Goal: Task Accomplishment & Management: Complete application form

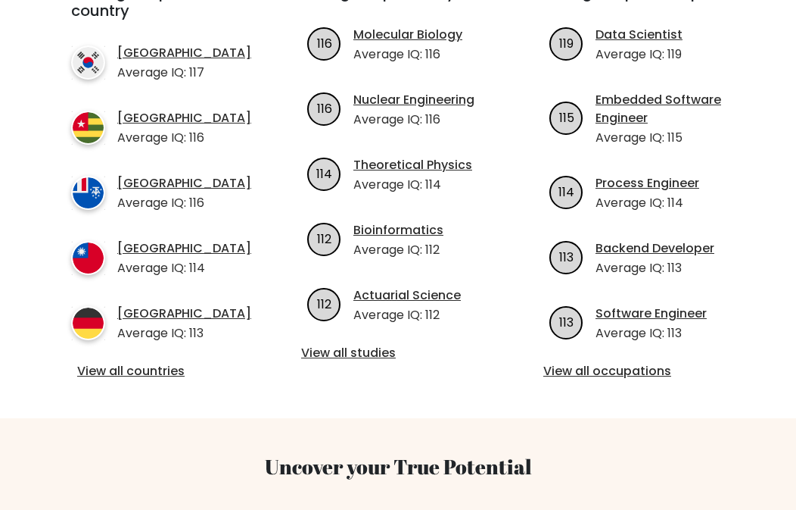
scroll to position [606, 0]
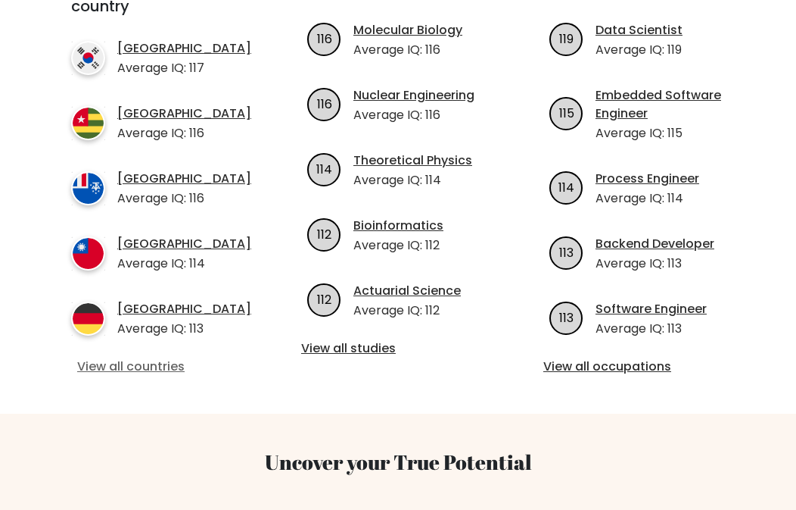
click at [136, 363] on link "View all countries" at bounding box center [155, 366] width 157 height 18
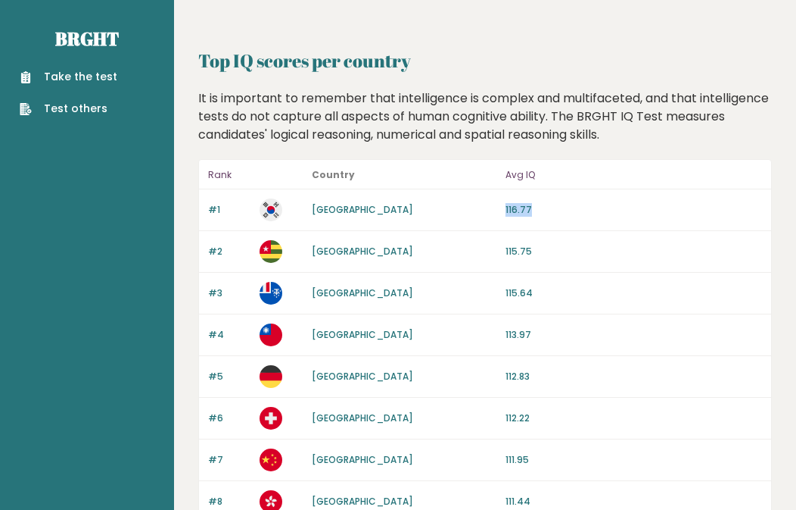
drag, startPoint x: 506, startPoint y: 208, endPoint x: 548, endPoint y: 204, distance: 42.6
click at [548, 204] on p "116.77" at bounding box center [634, 210] width 257 height 14
click at [489, 229] on div "#1 [GEOGRAPHIC_DATA] 116.77" at bounding box center [485, 210] width 572 height 42
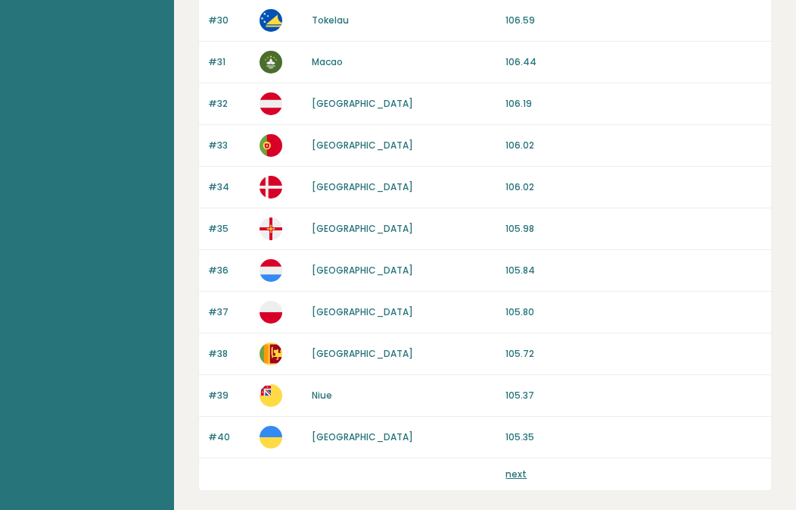
scroll to position [1463, 0]
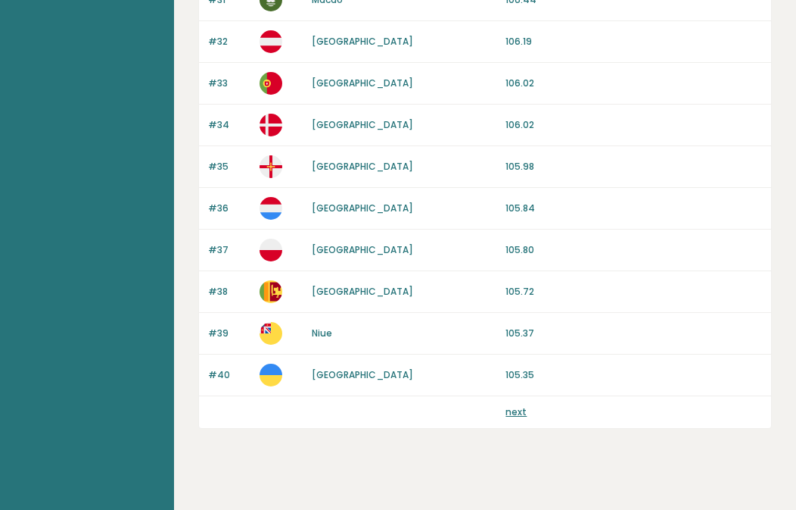
click at [520, 405] on link "next" at bounding box center [516, 411] width 21 height 13
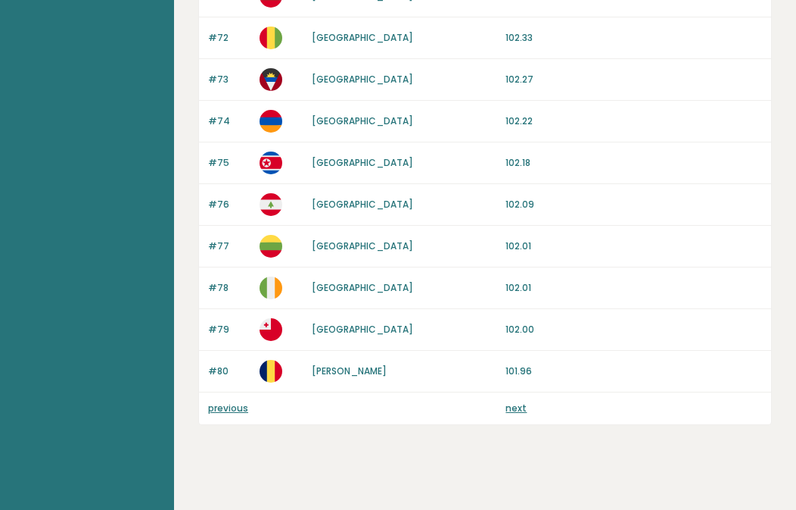
scroll to position [1463, 0]
click at [521, 400] on link "next" at bounding box center [516, 406] width 21 height 13
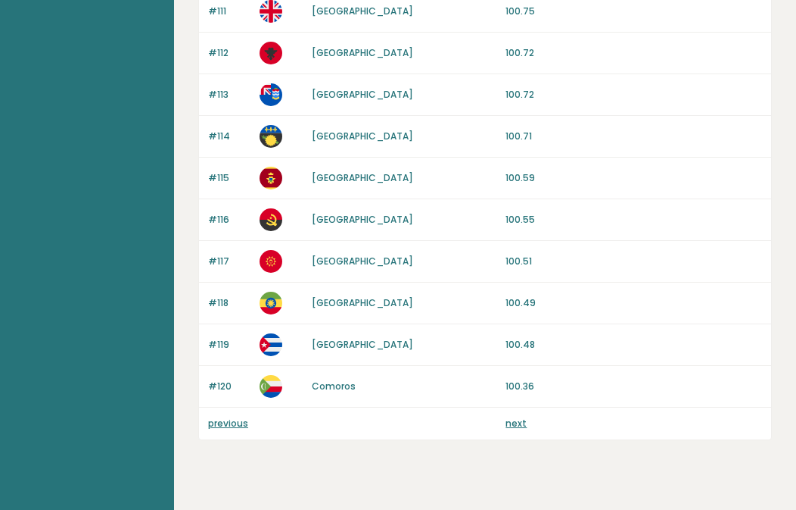
scroll to position [1463, 0]
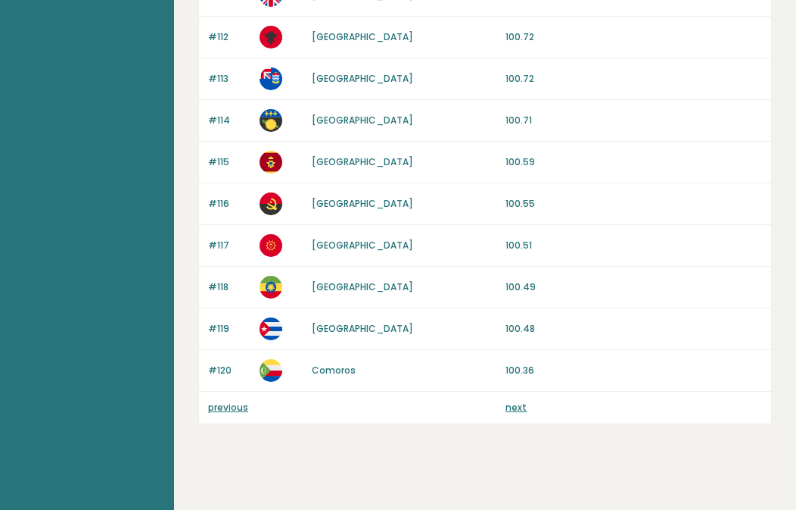
click at [217, 400] on link "previous" at bounding box center [228, 406] width 40 height 13
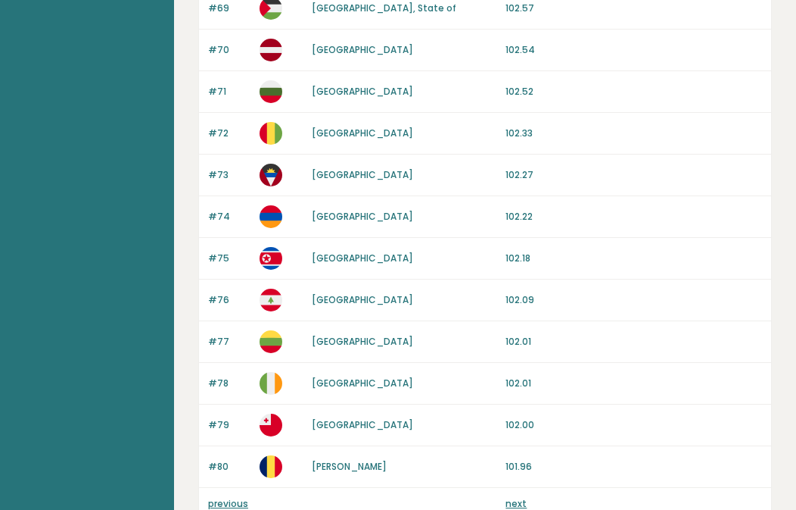
scroll to position [1463, 0]
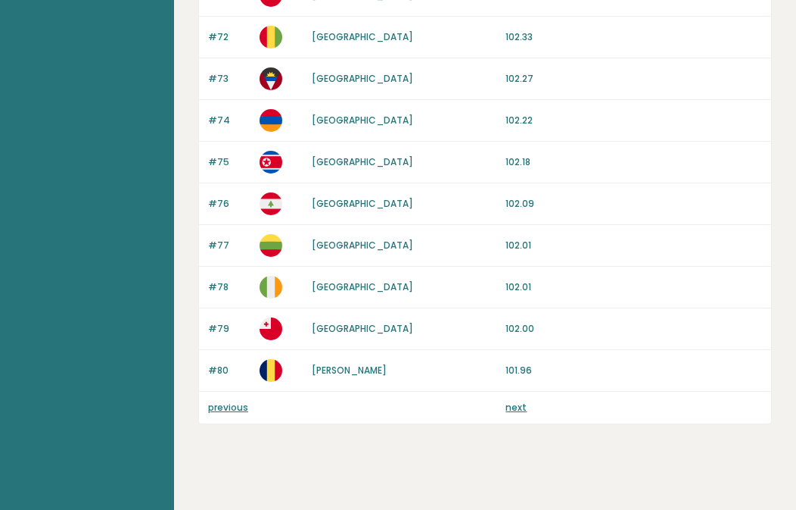
click at [216, 400] on link "previous" at bounding box center [228, 406] width 40 height 13
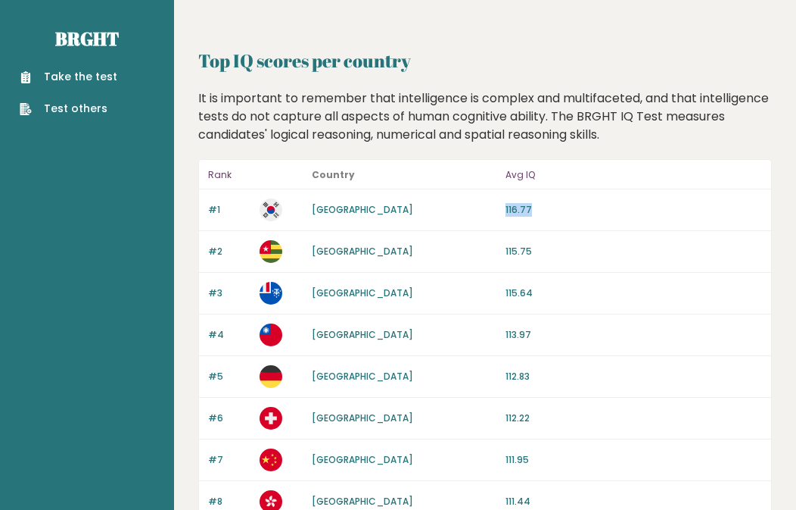
drag, startPoint x: 531, startPoint y: 211, endPoint x: 571, endPoint y: 213, distance: 40.2
click at [571, 213] on p "116.77" at bounding box center [634, 210] width 257 height 14
click at [572, 222] on div "#1 South Korea 116.77" at bounding box center [485, 210] width 572 height 42
click at [104, 75] on link "Take the test" at bounding box center [69, 77] width 98 height 16
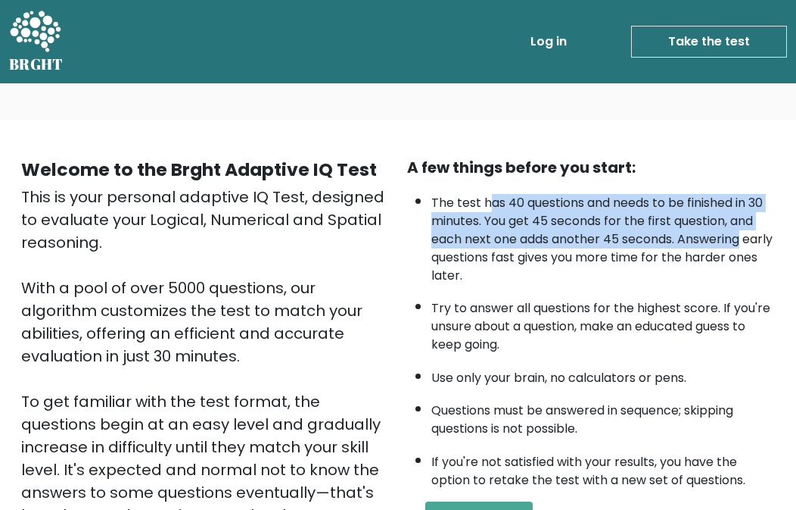
drag, startPoint x: 490, startPoint y: 204, endPoint x: 746, endPoint y: 232, distance: 257.3
click at [746, 232] on li "The test has 40 questions and needs to be finished in 30 minutes. You get 45 se…" at bounding box center [604, 235] width 344 height 98
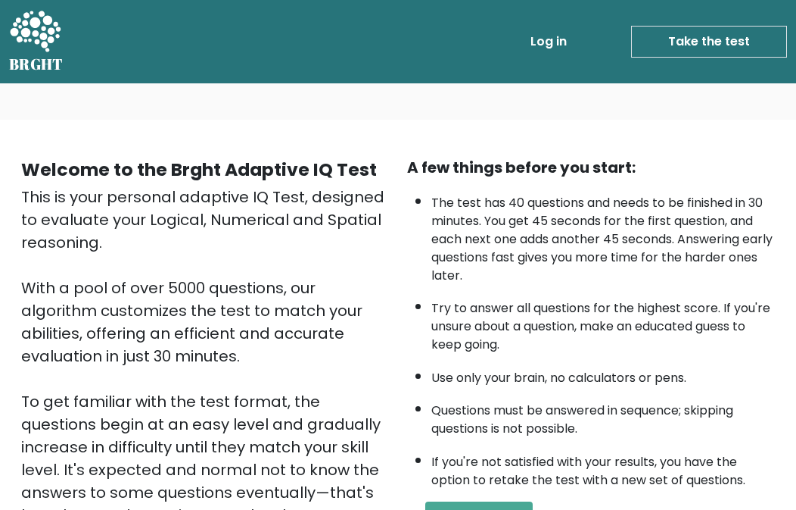
click at [756, 272] on li "The test has 40 questions and needs to be finished in 30 minutes. You get 45 se…" at bounding box center [604, 235] width 344 height 98
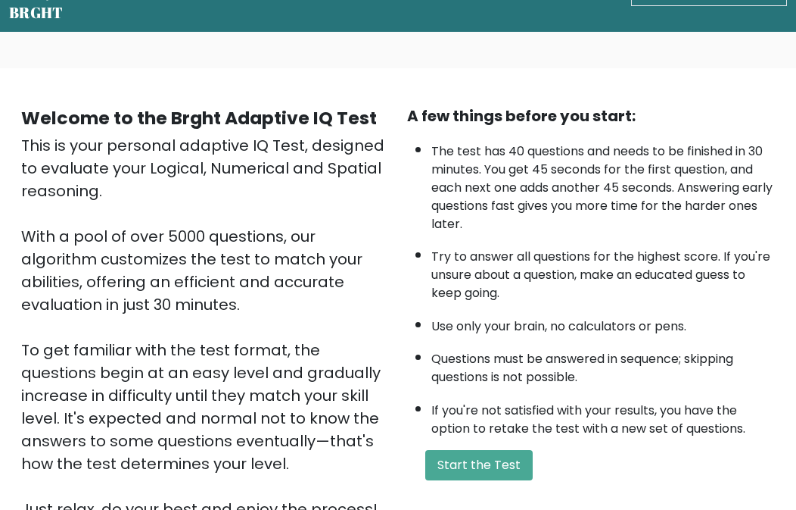
scroll to position [76, 0]
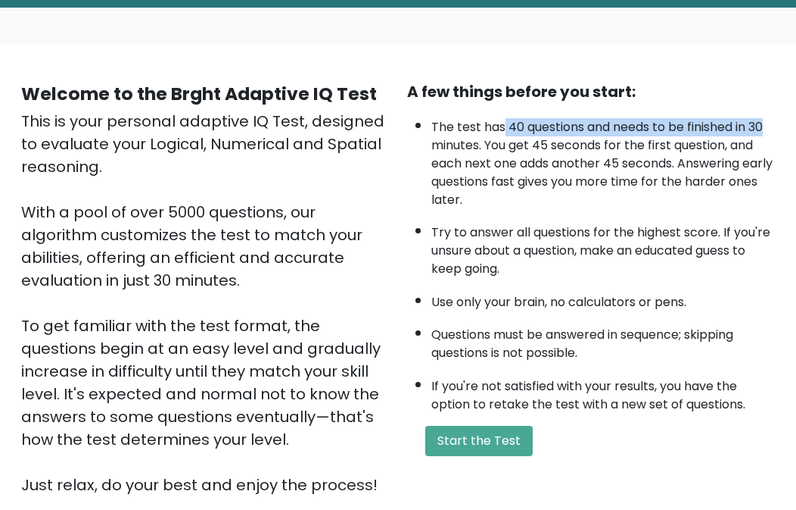
drag, startPoint x: 510, startPoint y: 123, endPoint x: 709, endPoint y: 167, distance: 203.9
click at [791, 132] on div "Welcome to the Brght Adaptive IQ Test This is your personal adaptive IQ Test, d…" at bounding box center [398, 294] width 796 height 500
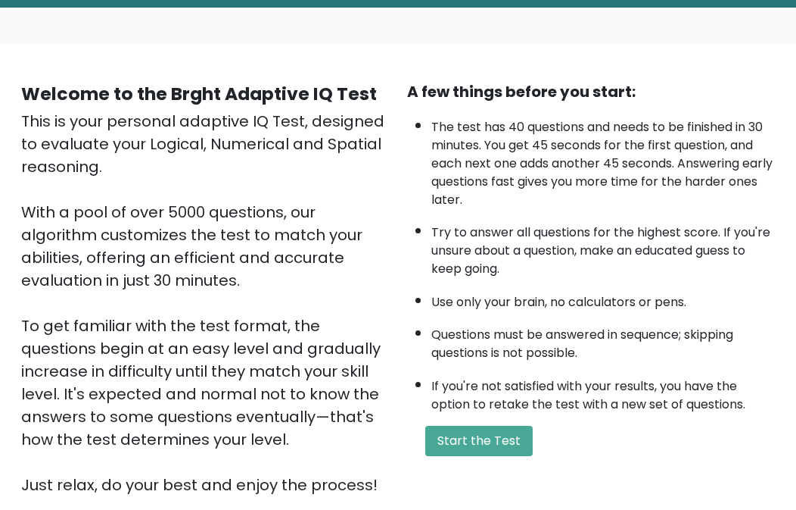
click at [647, 229] on li "Try to answer all questions for the highest score. If you're unsure about a que…" at bounding box center [604, 247] width 344 height 62
click at [465, 443] on button "Start the Test" at bounding box center [479, 440] width 108 height 30
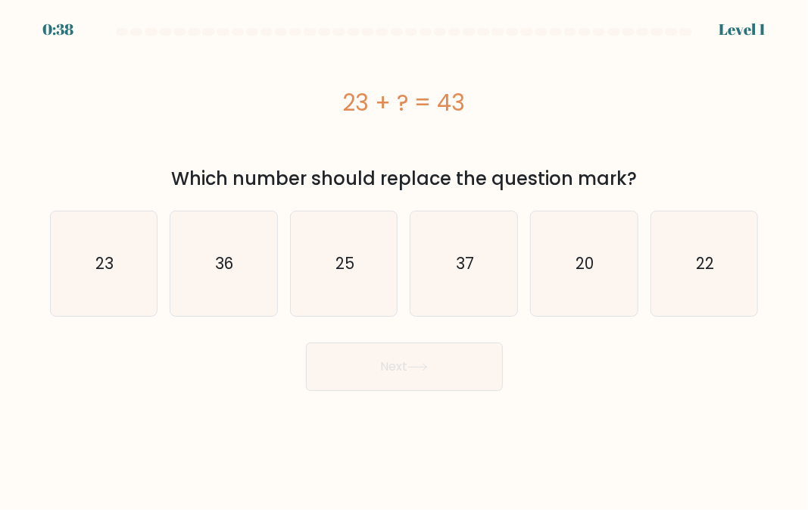
drag, startPoint x: 603, startPoint y: 284, endPoint x: 513, endPoint y: 344, distance: 108.8
click at [603, 284] on icon "20" at bounding box center [583, 263] width 104 height 104
click at [405, 259] on input "e. 20" at bounding box center [404, 257] width 1 height 4
radio input "true"
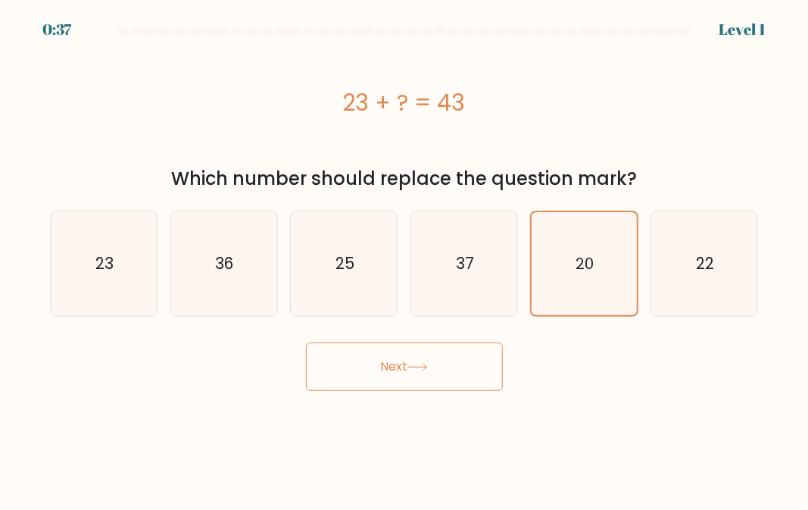
click at [415, 366] on icon at bounding box center [417, 366] width 18 height 7
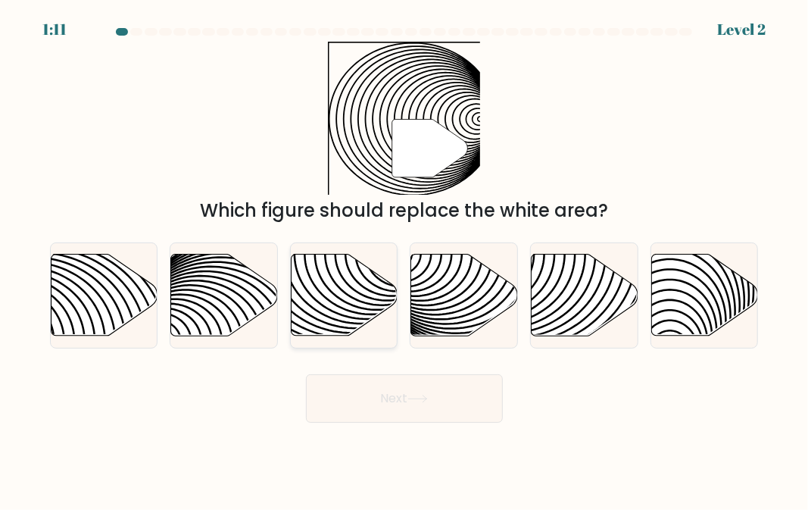
click at [342, 296] on icon at bounding box center [344, 295] width 107 height 82
click at [404, 259] on input "c." at bounding box center [404, 257] width 1 height 4
radio input "true"
click at [397, 417] on button "Next" at bounding box center [404, 398] width 197 height 48
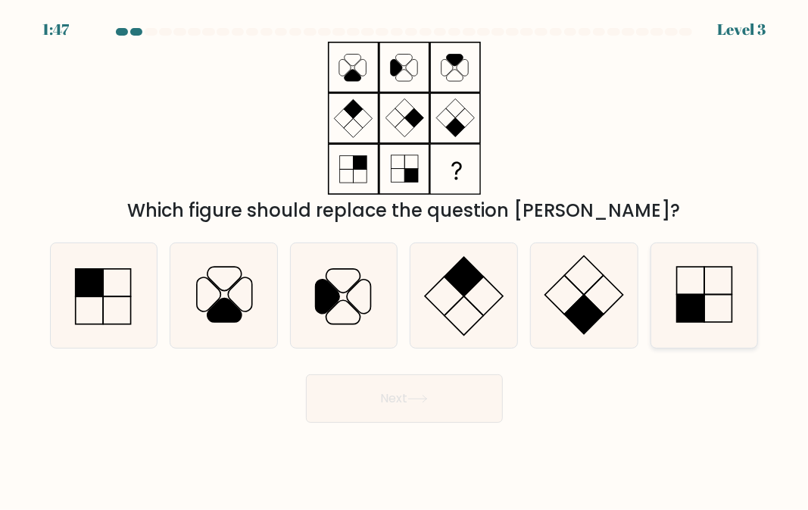
click at [707, 281] on icon at bounding box center [704, 295] width 104 height 104
click at [405, 259] on input "f." at bounding box center [404, 257] width 1 height 4
radio input "true"
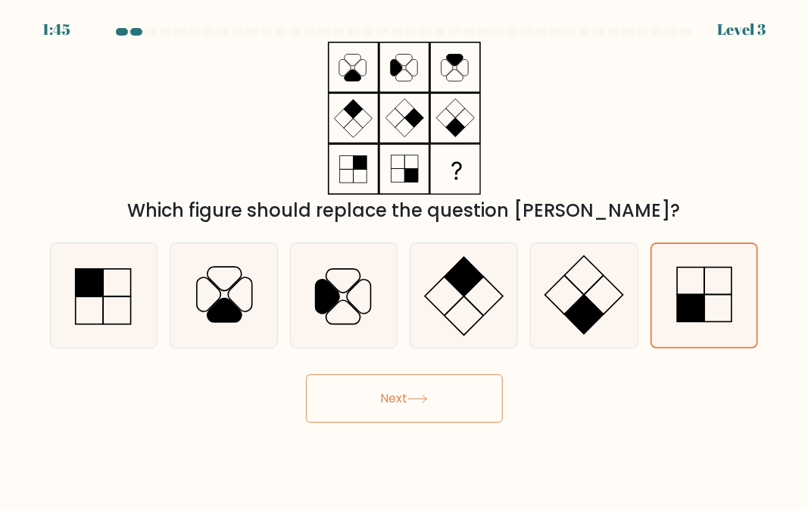
click at [469, 402] on button "Next" at bounding box center [404, 398] width 197 height 48
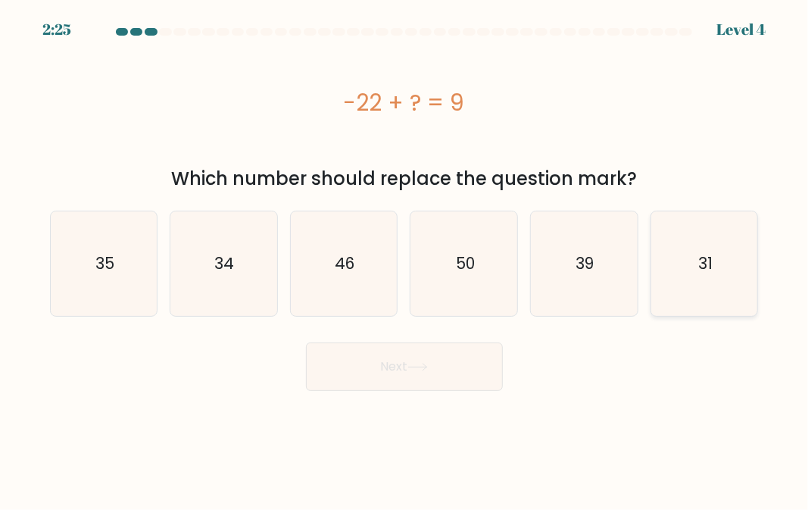
click at [716, 274] on icon "31" at bounding box center [704, 263] width 104 height 104
click at [405, 259] on input "f. 31" at bounding box center [404, 257] width 1 height 4
radio input "true"
drag, startPoint x: 450, startPoint y: 369, endPoint x: 438, endPoint y: 384, distance: 18.8
click at [448, 369] on button "Next" at bounding box center [404, 366] width 197 height 48
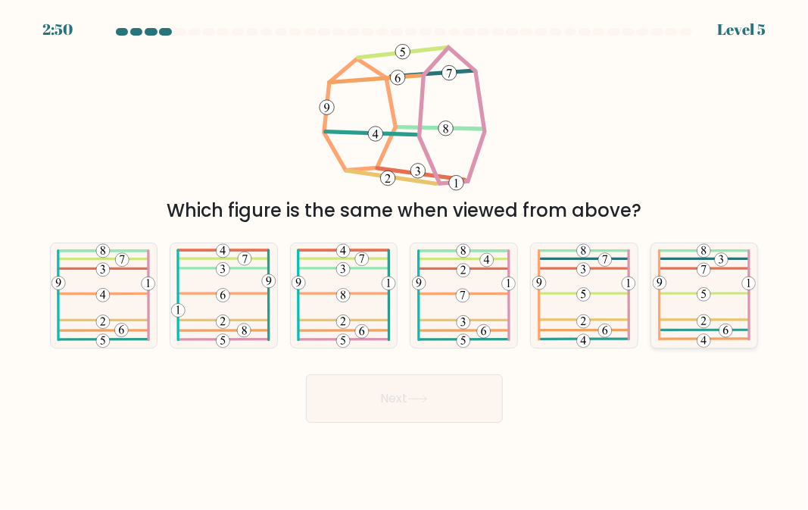
click at [736, 317] on icon at bounding box center [704, 295] width 103 height 104
click at [405, 259] on input "f." at bounding box center [404, 257] width 1 height 4
radio input "true"
click at [460, 416] on button "Next" at bounding box center [404, 398] width 197 height 48
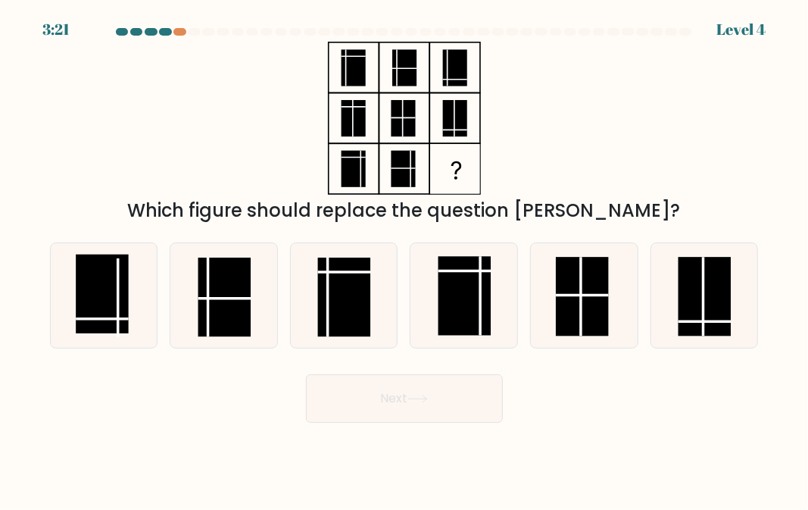
drag, startPoint x: 120, startPoint y: 323, endPoint x: 377, endPoint y: 405, distance: 270.3
click at [123, 323] on rect at bounding box center [102, 293] width 52 height 79
click at [404, 259] on input "a." at bounding box center [404, 257] width 1 height 4
radio input "true"
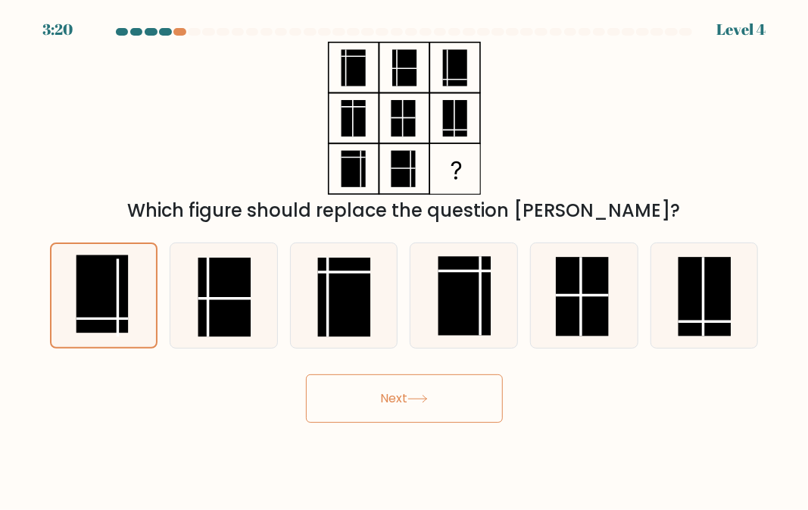
click at [400, 420] on button "Next" at bounding box center [404, 398] width 197 height 48
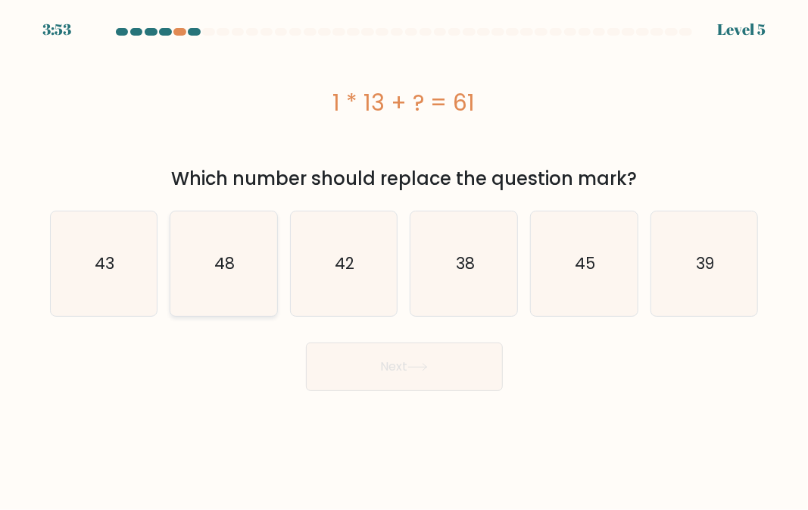
click at [218, 270] on text "48" at bounding box center [224, 263] width 20 height 22
click at [404, 259] on input "b. 48" at bounding box center [404, 257] width 1 height 4
radio input "true"
drag, startPoint x: 218, startPoint y: 270, endPoint x: 229, endPoint y: 283, distance: 17.3
click at [219, 272] on text "48" at bounding box center [224, 263] width 19 height 21
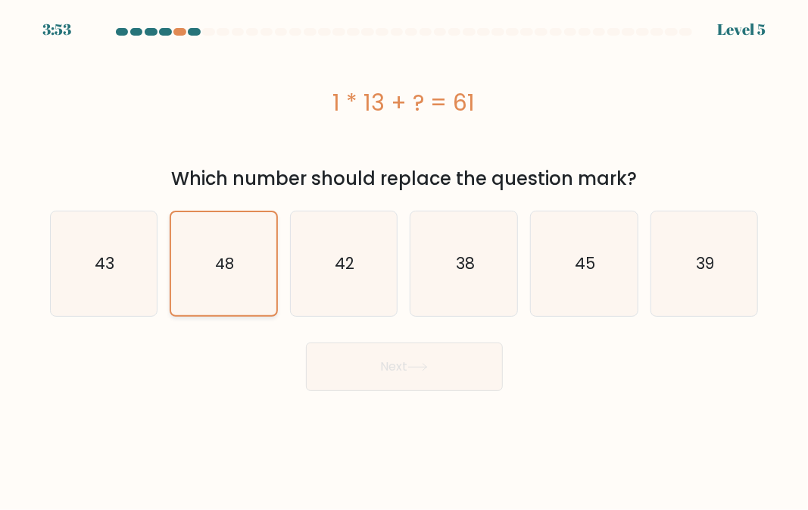
click at [404, 259] on input "b. 48" at bounding box center [404, 257] width 1 height 4
click at [347, 366] on button "Next" at bounding box center [404, 366] width 197 height 48
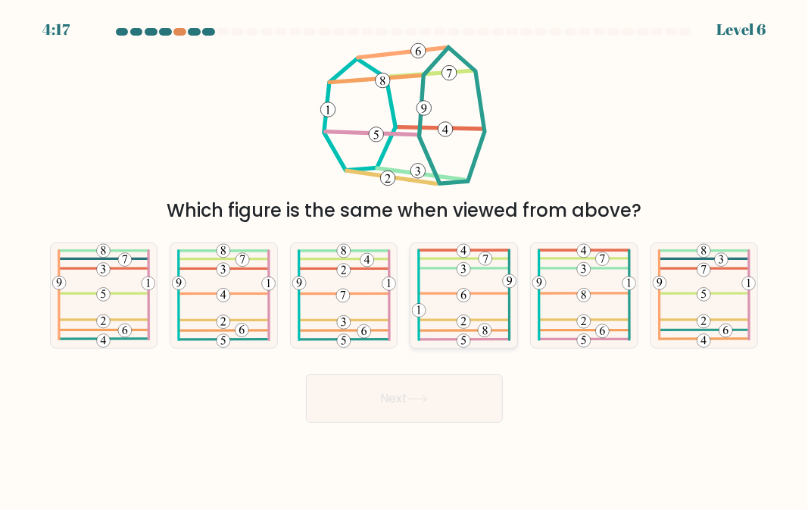
click at [498, 302] on icon at bounding box center [464, 295] width 104 height 104
click at [405, 259] on input "d." at bounding box center [404, 257] width 1 height 4
radio input "true"
click at [407, 402] on button "Next" at bounding box center [404, 398] width 197 height 48
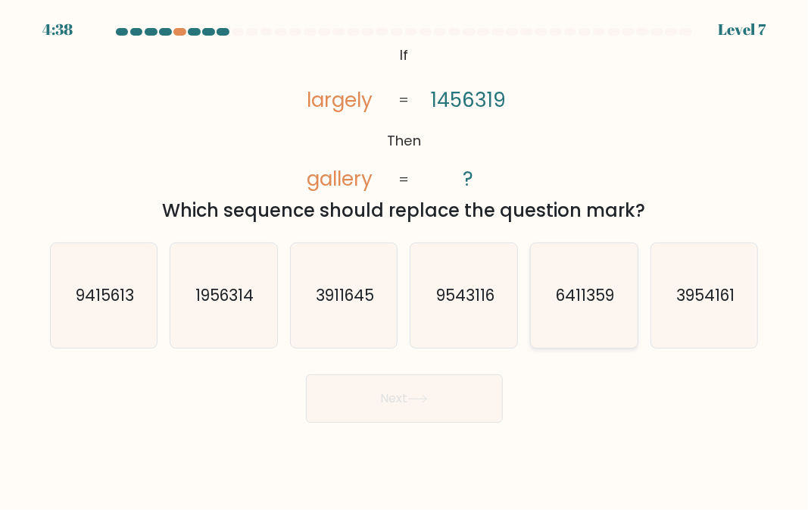
click at [541, 323] on icon "6411359" at bounding box center [583, 295] width 104 height 104
click at [405, 259] on input "e. 6411359" at bounding box center [404, 257] width 1 height 4
radio input "true"
click at [444, 401] on button "Next" at bounding box center [404, 398] width 197 height 48
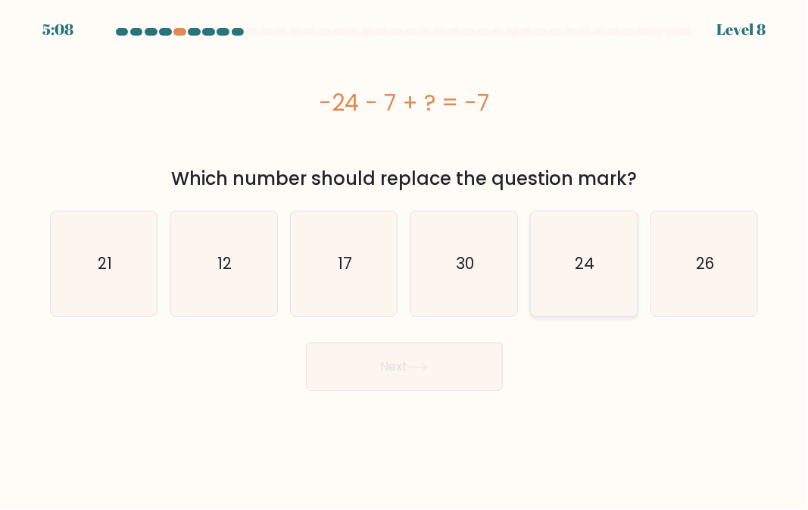
click at [578, 285] on icon "24" at bounding box center [583, 263] width 104 height 104
click at [405, 259] on input "e. 24" at bounding box center [404, 257] width 1 height 4
radio input "true"
click at [477, 354] on button "Next" at bounding box center [404, 366] width 197 height 48
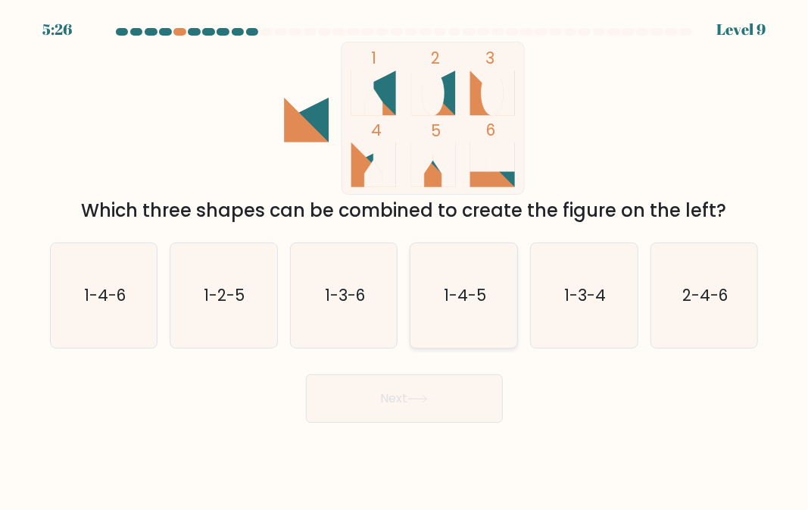
click at [435, 273] on icon "1-4-5" at bounding box center [464, 295] width 104 height 104
click at [405, 259] on input "d. 1-4-5" at bounding box center [404, 257] width 1 height 4
radio input "true"
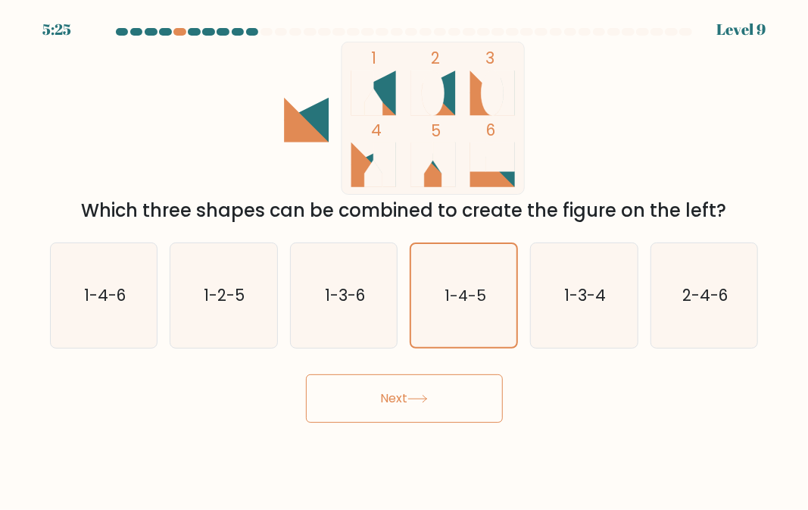
click at [451, 398] on button "Next" at bounding box center [404, 398] width 197 height 48
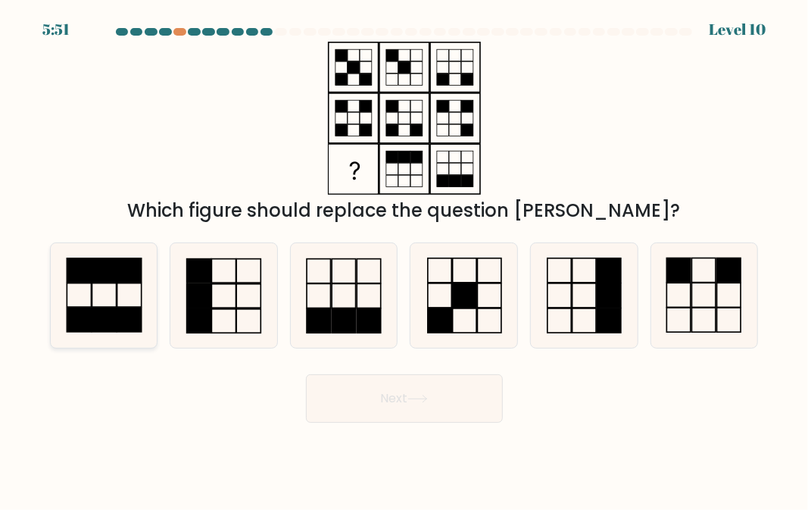
click at [111, 295] on icon at bounding box center [103, 295] width 104 height 104
click at [404, 259] on input "a." at bounding box center [404, 257] width 1 height 4
radio input "true"
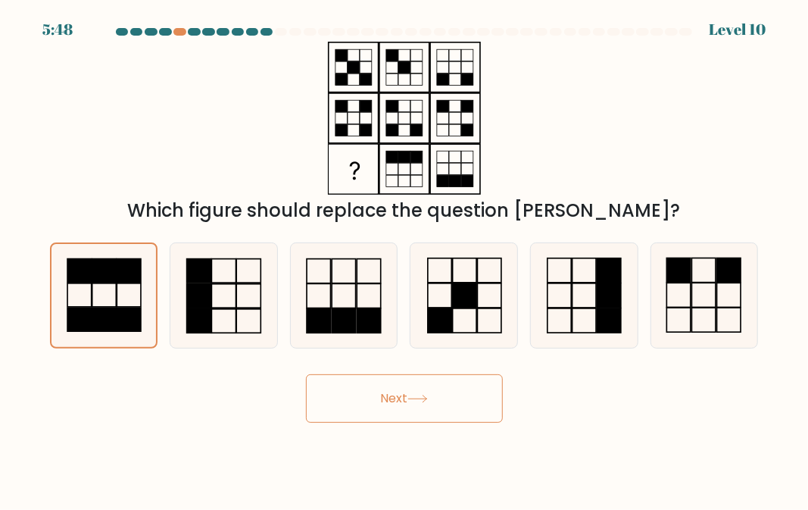
drag, startPoint x: 372, startPoint y: 417, endPoint x: 398, endPoint y: 454, distance: 45.6
click at [373, 419] on button "Next" at bounding box center [404, 398] width 197 height 48
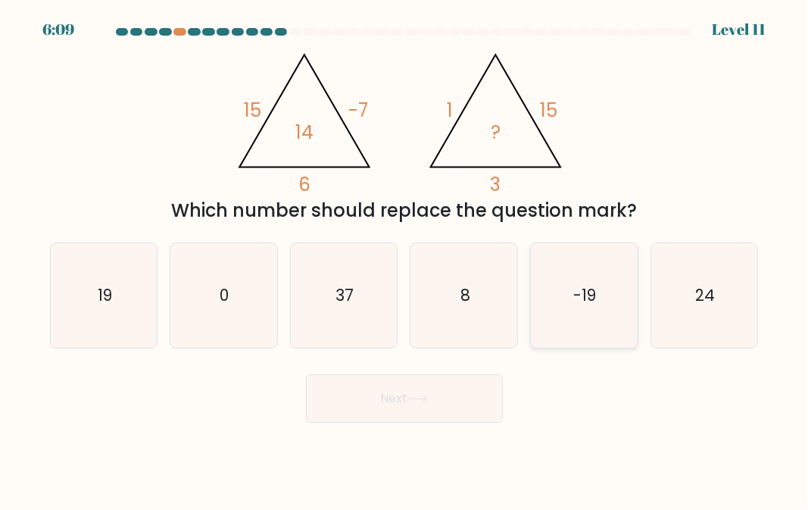
click at [566, 314] on icon "-19" at bounding box center [583, 295] width 104 height 104
click at [405, 259] on input "e. -19" at bounding box center [404, 257] width 1 height 4
radio input "true"
drag, startPoint x: 489, startPoint y: 402, endPoint x: 496, endPoint y: 407, distance: 8.6
click at [494, 406] on button "Next" at bounding box center [404, 398] width 197 height 48
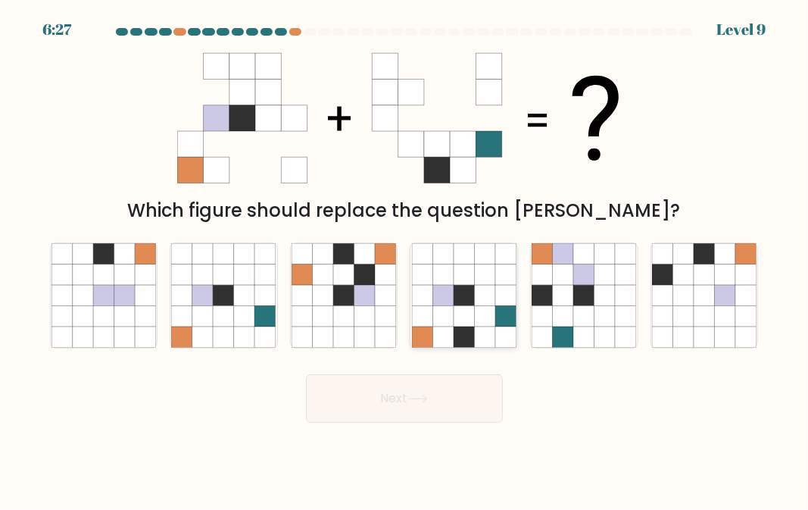
click at [433, 317] on icon at bounding box center [443, 316] width 20 height 20
click at [405, 259] on input "d." at bounding box center [404, 257] width 1 height 4
radio input "true"
drag, startPoint x: 435, startPoint y: 395, endPoint x: 486, endPoint y: 404, distance: 52.3
click at [444, 399] on button "Next" at bounding box center [404, 398] width 197 height 48
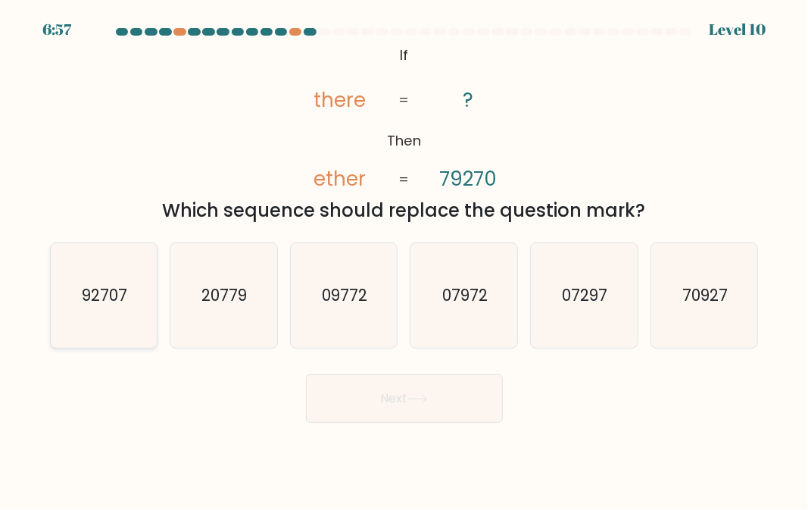
click at [107, 317] on icon "92707" at bounding box center [103, 295] width 104 height 104
click at [404, 259] on input "a. 92707" at bounding box center [404, 257] width 1 height 4
radio input "true"
click at [405, 411] on button "Next" at bounding box center [404, 398] width 197 height 48
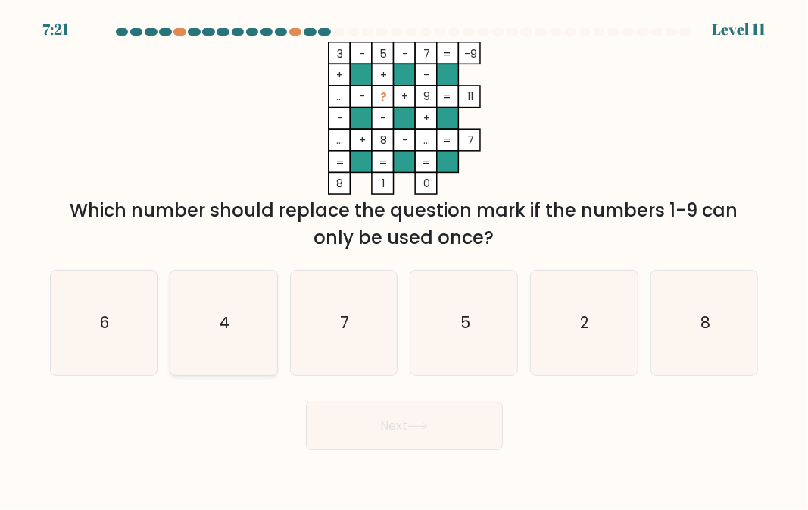
click at [234, 349] on icon "4" at bounding box center [223, 322] width 104 height 104
click at [404, 259] on input "b. 4" at bounding box center [404, 257] width 1 height 4
radio input "true"
click at [362, 425] on button "Next" at bounding box center [404, 425] width 197 height 48
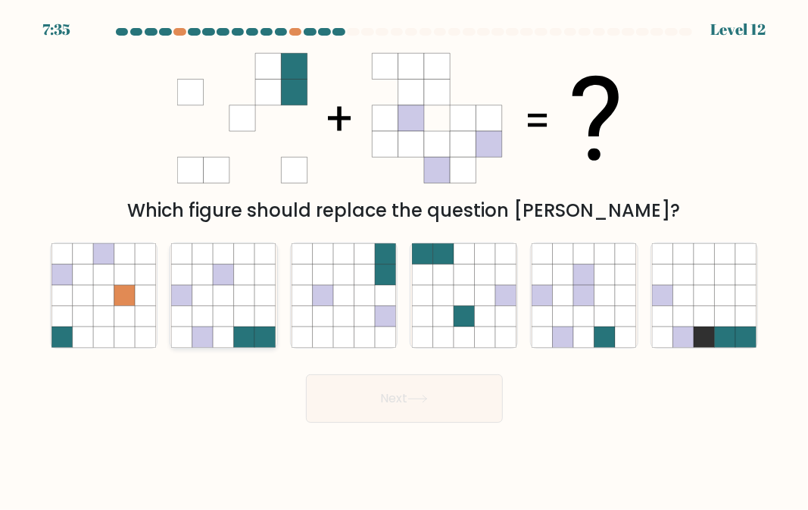
click at [218, 301] on icon at bounding box center [223, 295] width 20 height 20
click at [404, 259] on input "b." at bounding box center [404, 257] width 1 height 4
radio input "true"
click at [385, 390] on button "Next" at bounding box center [404, 398] width 197 height 48
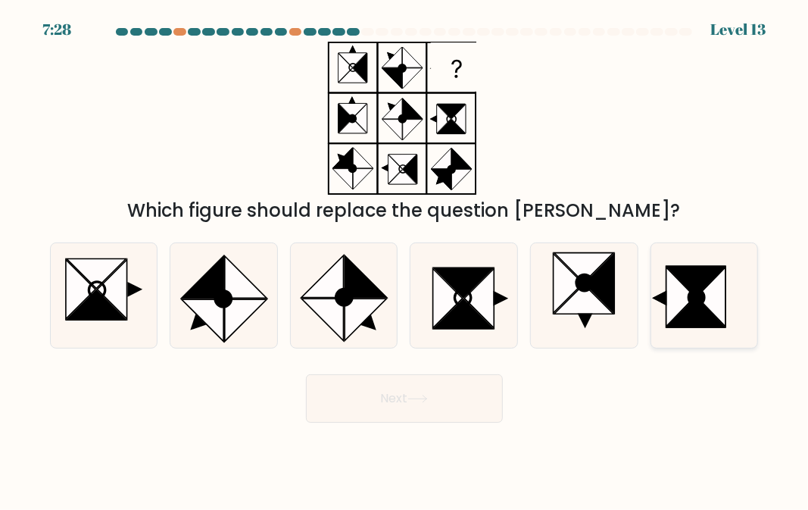
click at [706, 313] on icon at bounding box center [696, 313] width 58 height 30
click at [405, 259] on input "f." at bounding box center [404, 257] width 1 height 4
radio input "true"
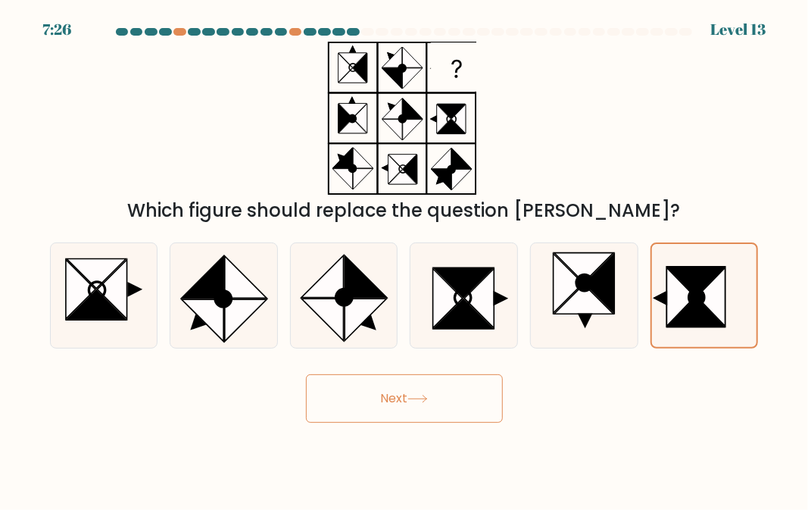
drag, startPoint x: 465, startPoint y: 399, endPoint x: 573, endPoint y: 452, distance: 120.5
click at [465, 400] on button "Next" at bounding box center [404, 398] width 197 height 48
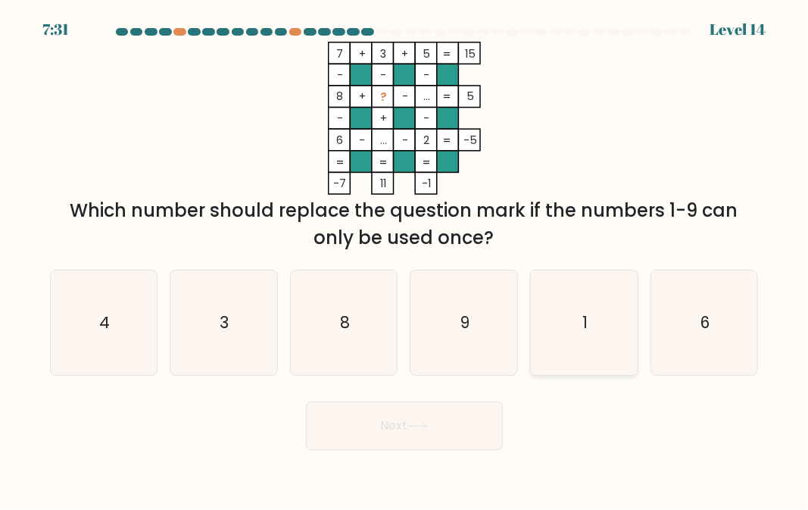
click at [591, 325] on icon "1" at bounding box center [583, 322] width 104 height 104
click at [405, 259] on input "e. 1" at bounding box center [404, 257] width 1 height 4
radio input "true"
drag, startPoint x: 442, startPoint y: 435, endPoint x: 518, endPoint y: 466, distance: 81.8
click at [457, 448] on button "Next" at bounding box center [404, 425] width 197 height 48
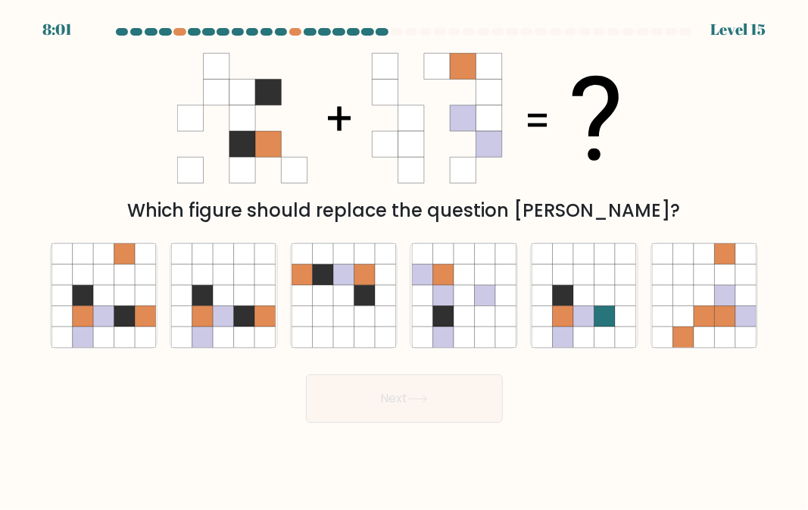
click at [168, 304] on div "b." at bounding box center [224, 295] width 120 height 106
click at [200, 301] on icon at bounding box center [202, 295] width 20 height 20
click at [404, 259] on input "b." at bounding box center [404, 257] width 1 height 4
radio input "true"
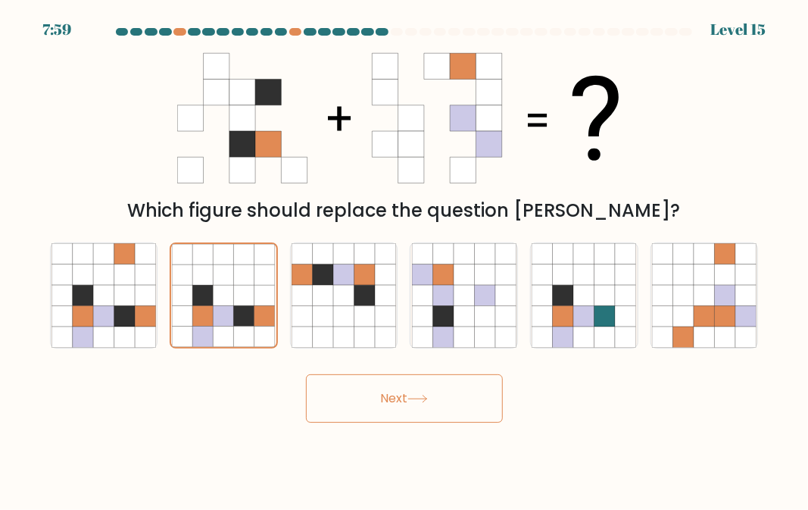
click at [384, 410] on button "Next" at bounding box center [404, 398] width 197 height 48
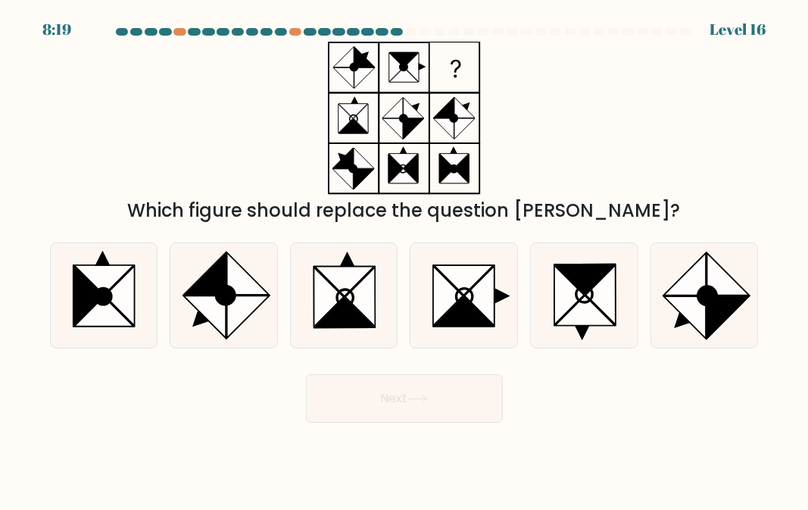
drag, startPoint x: 342, startPoint y: 321, endPoint x: 515, endPoint y: 400, distance: 190.0
click at [343, 322] on icon at bounding box center [344, 313] width 59 height 30
click at [404, 259] on input "c." at bounding box center [404, 257] width 1 height 4
radio input "true"
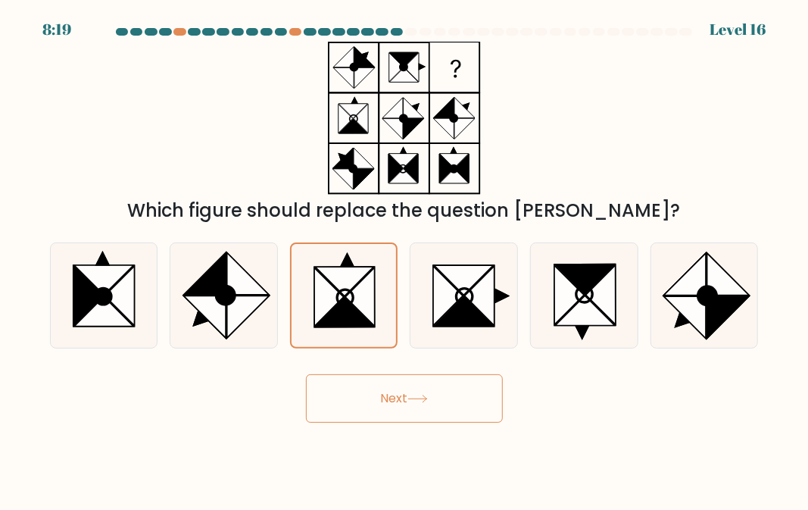
click at [461, 413] on button "Next" at bounding box center [404, 398] width 197 height 48
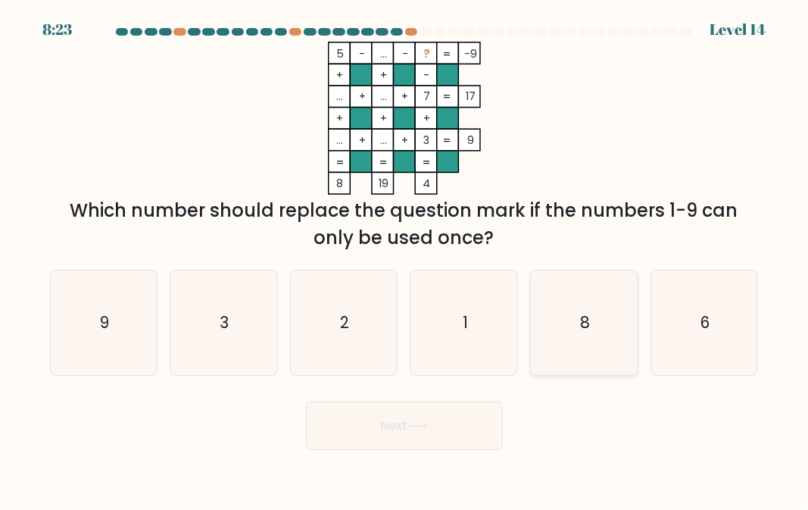
drag, startPoint x: 613, startPoint y: 328, endPoint x: 613, endPoint y: 339, distance: 11.4
click at [614, 328] on icon "8" at bounding box center [583, 322] width 104 height 104
click at [405, 259] on input "e. 8" at bounding box center [404, 257] width 1 height 4
radio input "true"
click at [475, 426] on button "Next" at bounding box center [404, 425] width 197 height 48
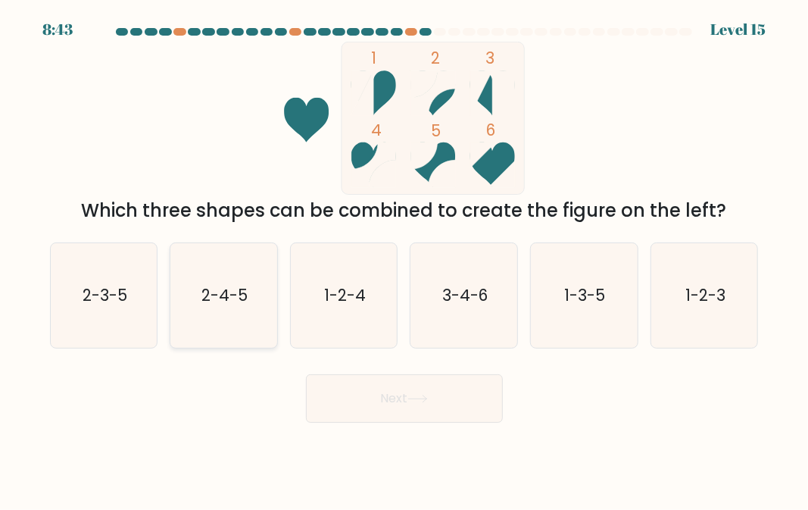
click at [229, 319] on icon "2-4-5" at bounding box center [223, 295] width 104 height 104
click at [404, 259] on input "b. 2-4-5" at bounding box center [404, 257] width 1 height 4
radio input "true"
drag, startPoint x: 365, startPoint y: 401, endPoint x: 388, endPoint y: 415, distance: 27.1
click at [367, 404] on button "Next" at bounding box center [404, 398] width 197 height 48
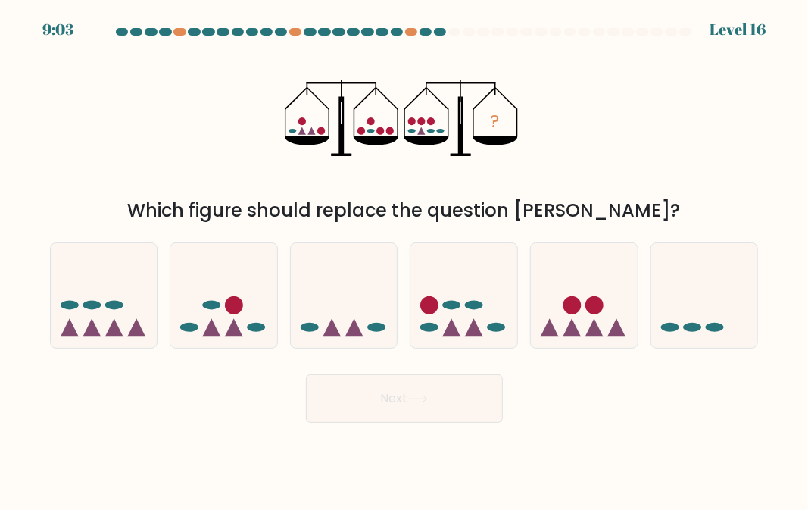
drag, startPoint x: 126, startPoint y: 305, endPoint x: 253, endPoint y: 396, distance: 155.7
click at [139, 313] on icon at bounding box center [104, 295] width 107 height 89
click at [404, 259] on input "a." at bounding box center [404, 257] width 1 height 4
radio input "true"
drag, startPoint x: 362, startPoint y: 421, endPoint x: 362, endPoint y: 431, distance: 9.8
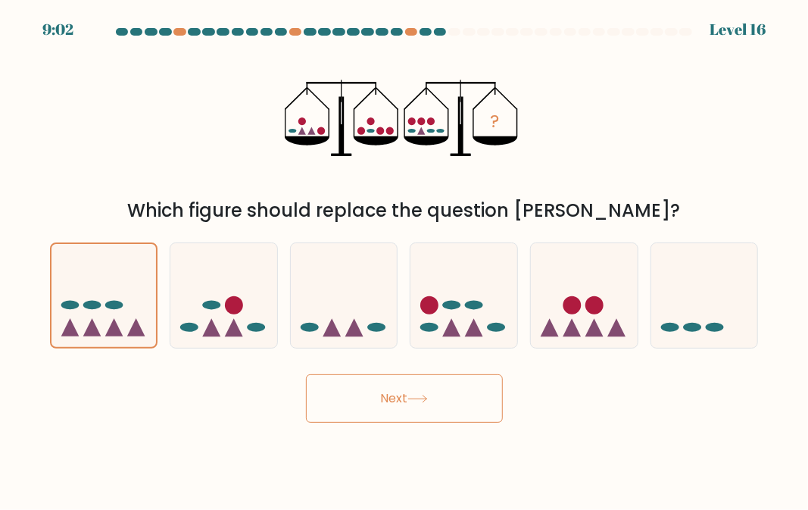
click at [362, 425] on body "9:02 Level 16" at bounding box center [404, 255] width 808 height 510
drag, startPoint x: 385, startPoint y: 400, endPoint x: 409, endPoint y: 435, distance: 41.8
click at [392, 413] on button "Next" at bounding box center [404, 398] width 197 height 48
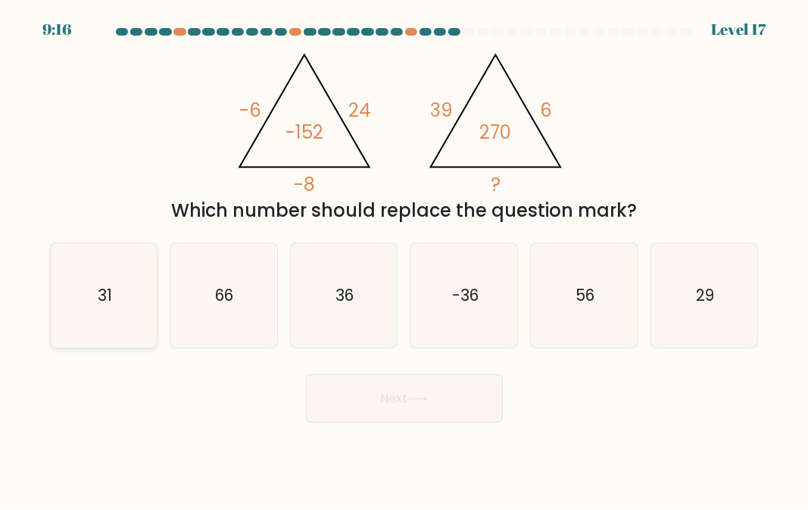
click at [137, 313] on icon "31" at bounding box center [103, 295] width 104 height 104
click at [404, 259] on input "a. 31" at bounding box center [404, 257] width 1 height 4
radio input "true"
click at [385, 432] on body "9:15 Level 17" at bounding box center [404, 255] width 808 height 510
drag, startPoint x: 394, startPoint y: 408, endPoint x: 408, endPoint y: 431, distance: 26.9
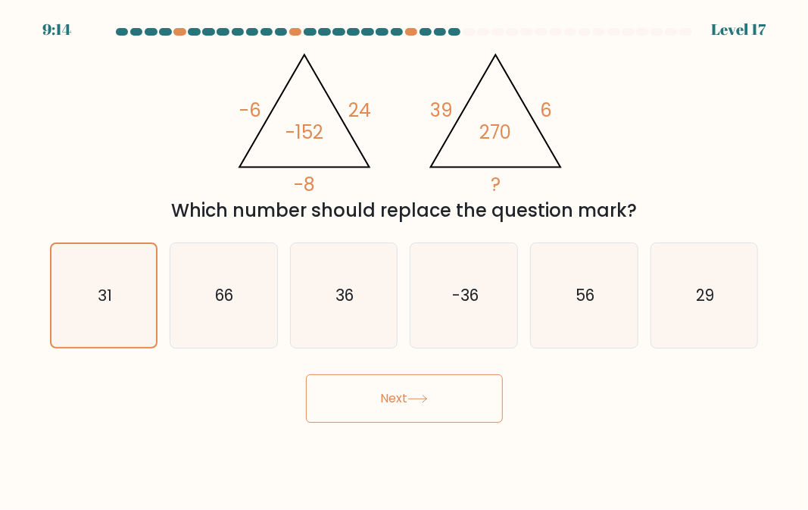
click at [400, 418] on button "Next" at bounding box center [404, 398] width 197 height 48
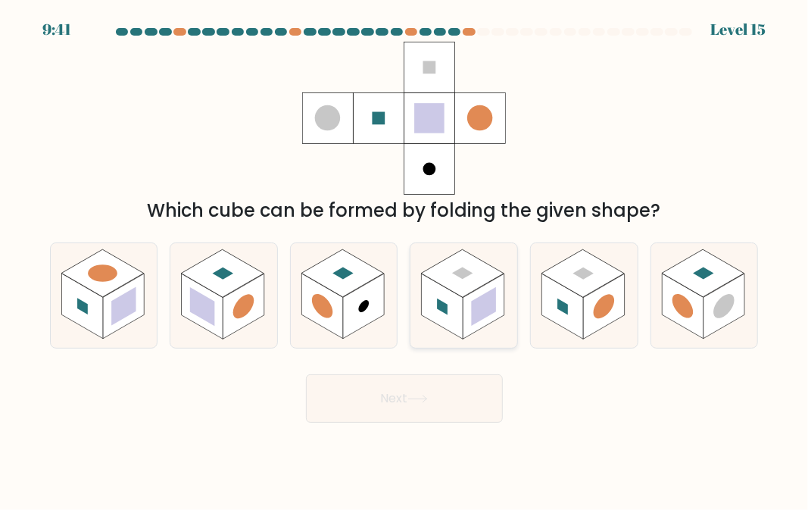
click at [456, 298] on rect at bounding box center [443, 305] width 42 height 65
click at [405, 259] on input "d." at bounding box center [404, 257] width 1 height 4
radio input "true"
click at [447, 410] on button "Next" at bounding box center [404, 398] width 197 height 48
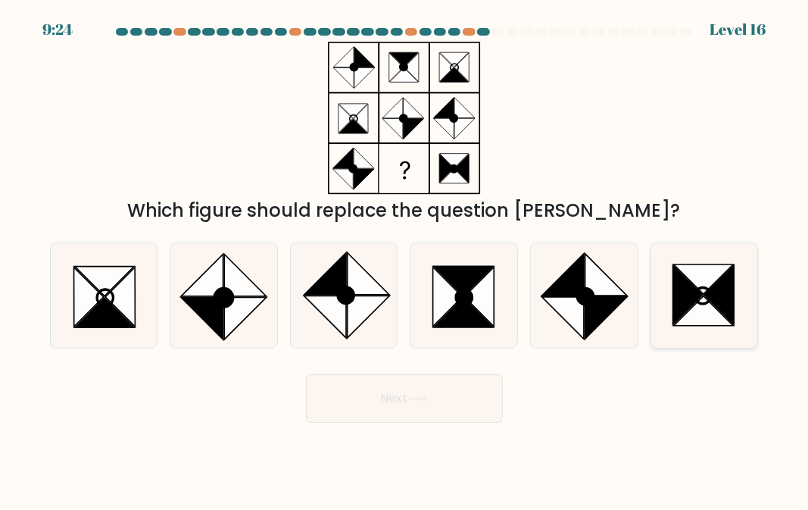
click at [728, 310] on icon at bounding box center [719, 294] width 30 height 59
click at [405, 259] on input "f." at bounding box center [404, 257] width 1 height 4
radio input "true"
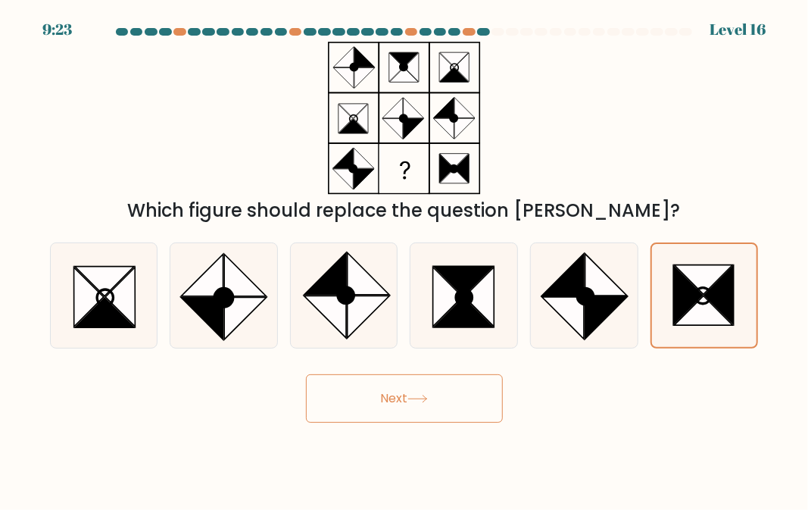
click at [455, 408] on button "Next" at bounding box center [404, 398] width 197 height 48
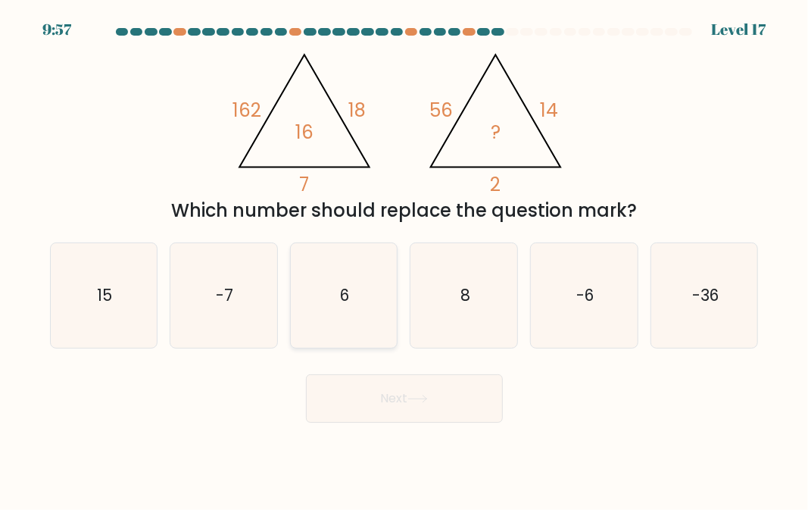
drag, startPoint x: 353, startPoint y: 311, endPoint x: 388, endPoint y: 403, distance: 98.3
click at [366, 346] on icon "6" at bounding box center [343, 295] width 104 height 104
click at [404, 259] on input "c. 6" at bounding box center [404, 257] width 1 height 4
radio input "true"
drag, startPoint x: 401, startPoint y: 410, endPoint x: 466, endPoint y: 472, distance: 90.5
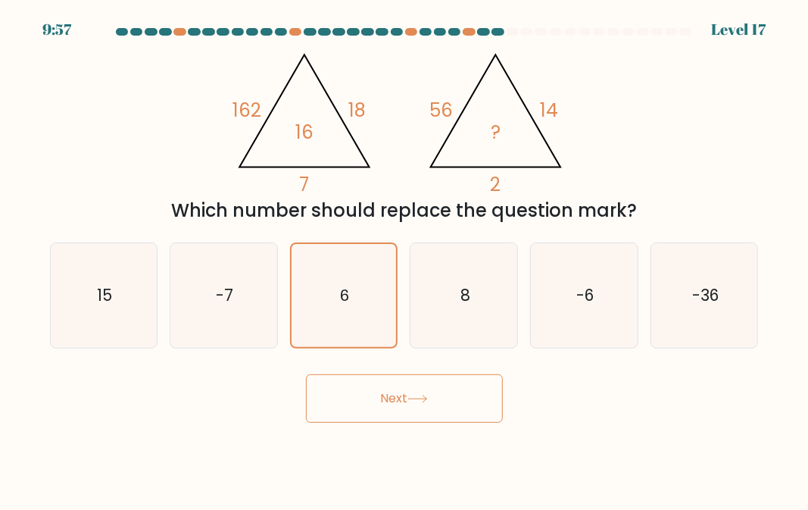
click at [409, 421] on button "Next" at bounding box center [404, 398] width 197 height 48
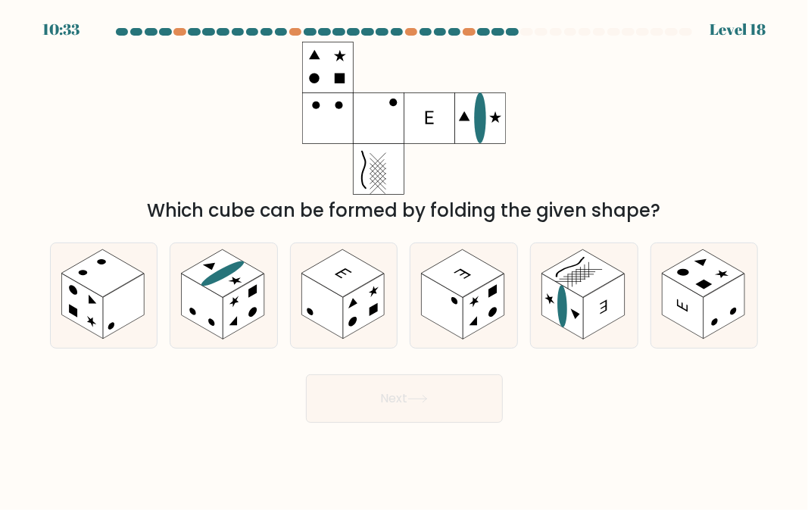
drag, startPoint x: 206, startPoint y: 326, endPoint x: 324, endPoint y: 407, distance: 142.8
click at [208, 326] on rect at bounding box center [203, 305] width 42 height 65
click at [404, 259] on input "b." at bounding box center [404, 257] width 1 height 4
radio input "true"
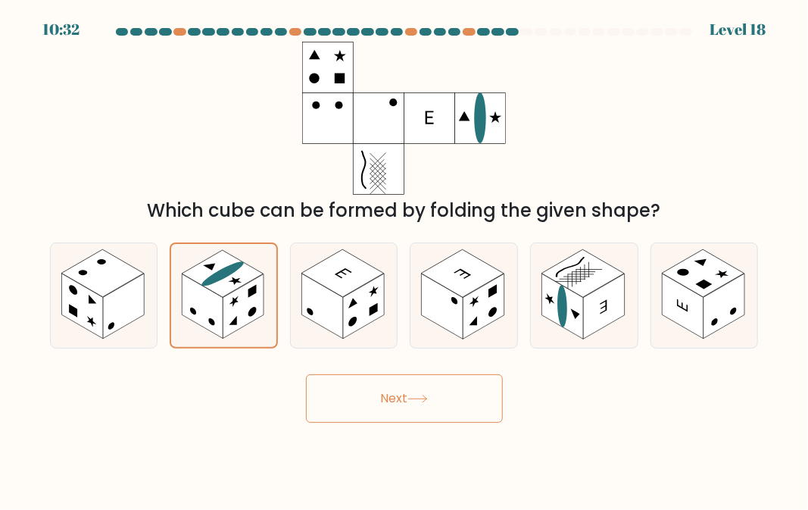
click at [390, 409] on button "Next" at bounding box center [404, 398] width 197 height 48
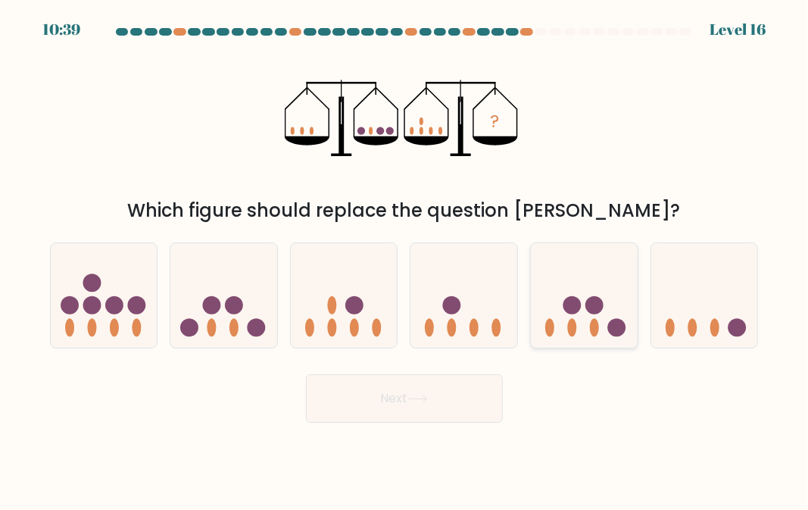
click at [597, 332] on ellipse at bounding box center [594, 328] width 9 height 18
click at [405, 259] on input "e." at bounding box center [404, 257] width 1 height 4
radio input "true"
drag, startPoint x: 459, startPoint y: 405, endPoint x: 534, endPoint y: 419, distance: 77.1
click at [460, 407] on button "Next" at bounding box center [404, 398] width 197 height 48
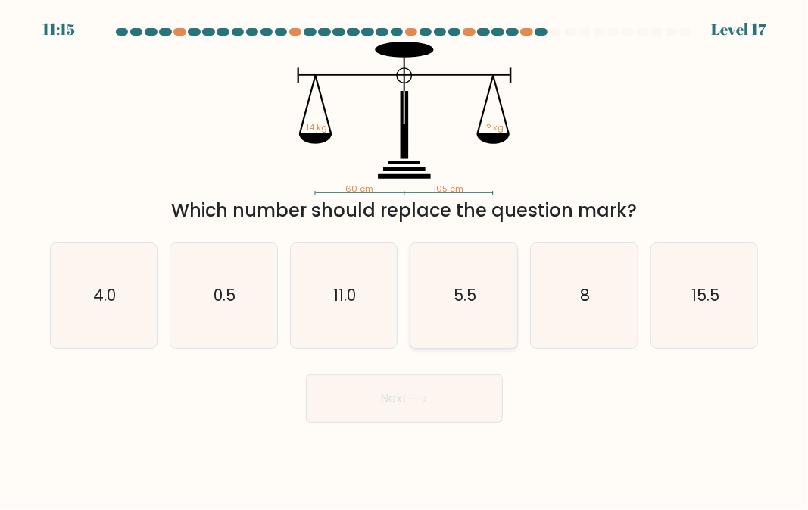
click at [491, 332] on icon "5.5" at bounding box center [464, 295] width 104 height 104
click at [405, 259] on input "d. 5.5" at bounding box center [404, 257] width 1 height 4
radio input "true"
click at [478, 399] on button "Next" at bounding box center [404, 398] width 197 height 48
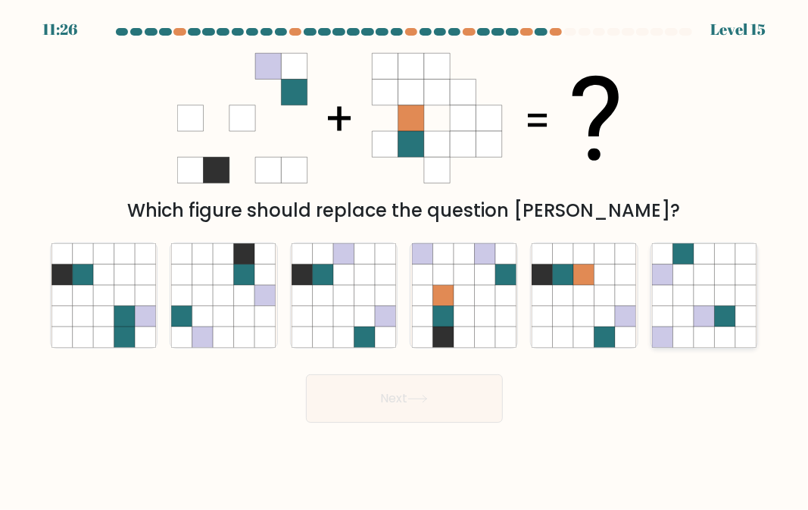
click at [653, 298] on icon at bounding box center [662, 295] width 20 height 20
click at [405, 259] on input "f." at bounding box center [404, 257] width 1 height 4
radio input "true"
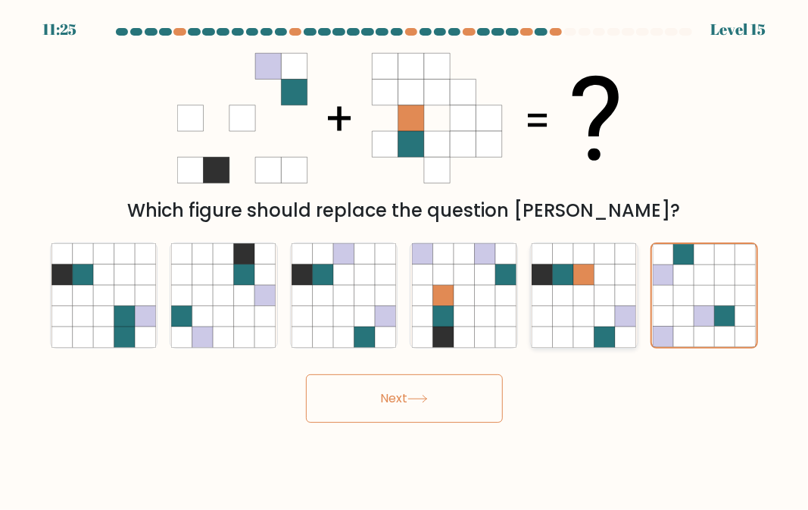
click at [613, 304] on icon at bounding box center [604, 295] width 20 height 20
click at [405, 259] on input "e." at bounding box center [404, 257] width 1 height 4
radio input "true"
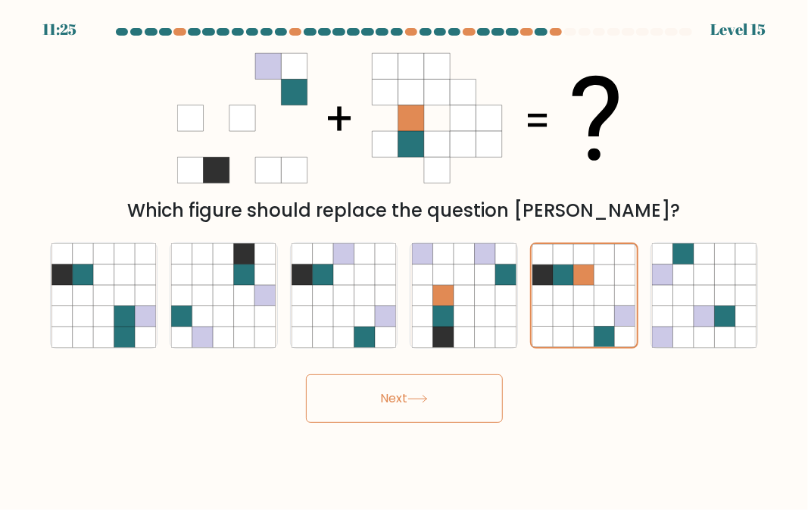
click at [433, 419] on button "Next" at bounding box center [404, 398] width 197 height 48
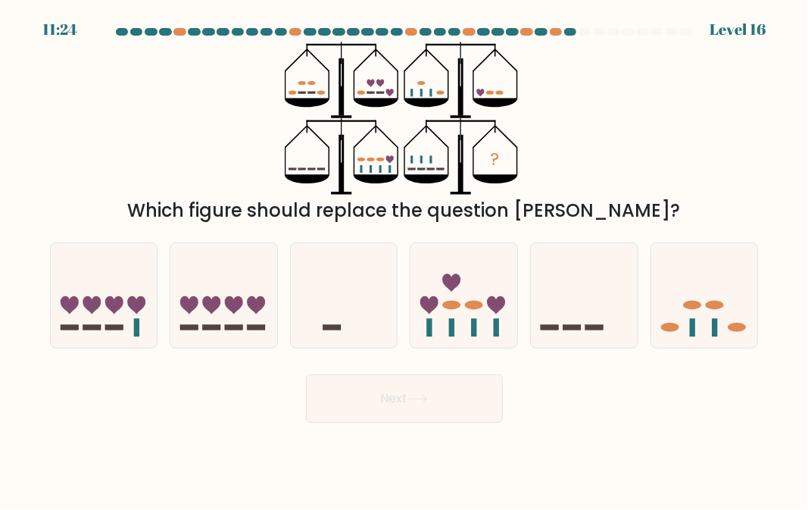
click at [442, 407] on button "Next" at bounding box center [404, 398] width 197 height 48
click at [597, 167] on div "? Which figure should replace the question mark?" at bounding box center [404, 133] width 727 height 182
drag, startPoint x: 469, startPoint y: 326, endPoint x: 472, endPoint y: 383, distance: 56.9
click at [469, 337] on icon at bounding box center [463, 295] width 107 height 89
click at [405, 259] on input "d." at bounding box center [404, 257] width 1 height 4
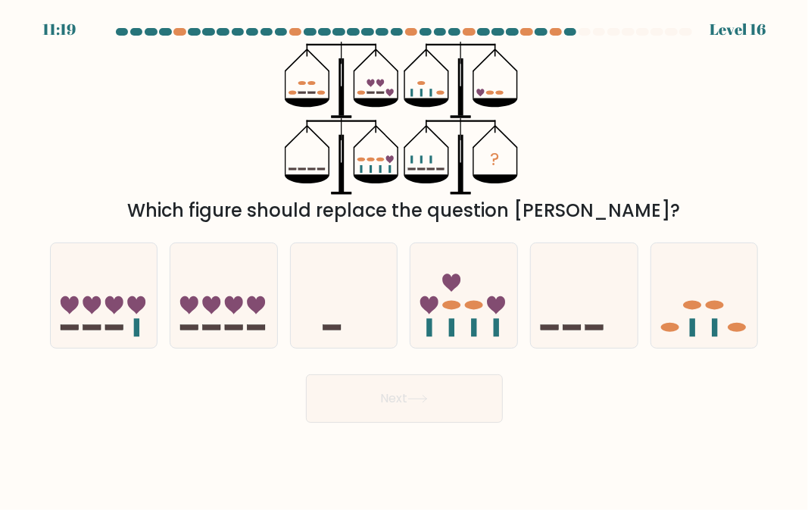
radio input "true"
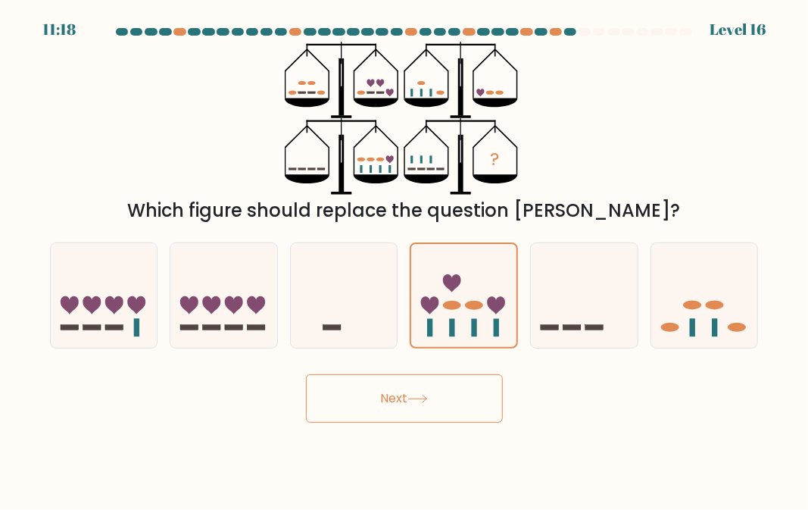
drag, startPoint x: 471, startPoint y: 399, endPoint x: 491, endPoint y: 423, distance: 31.2
click at [471, 400] on button "Next" at bounding box center [404, 398] width 197 height 48
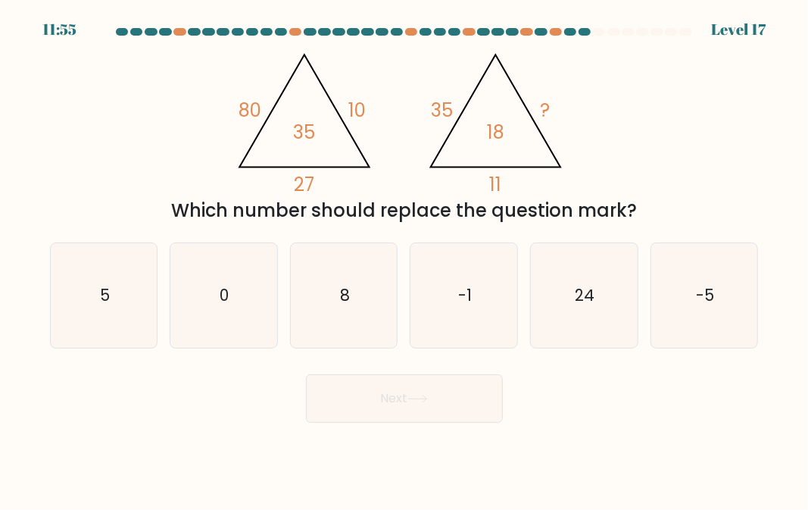
drag, startPoint x: 336, startPoint y: 329, endPoint x: 386, endPoint y: 391, distance: 79.1
click at [347, 344] on icon "8" at bounding box center [343, 295] width 104 height 104
drag, startPoint x: 389, startPoint y: 393, endPoint x: 400, endPoint y: 435, distance: 43.7
click at [394, 409] on button "Next" at bounding box center [404, 398] width 197 height 48
click at [347, 317] on icon "8" at bounding box center [343, 295] width 104 height 104
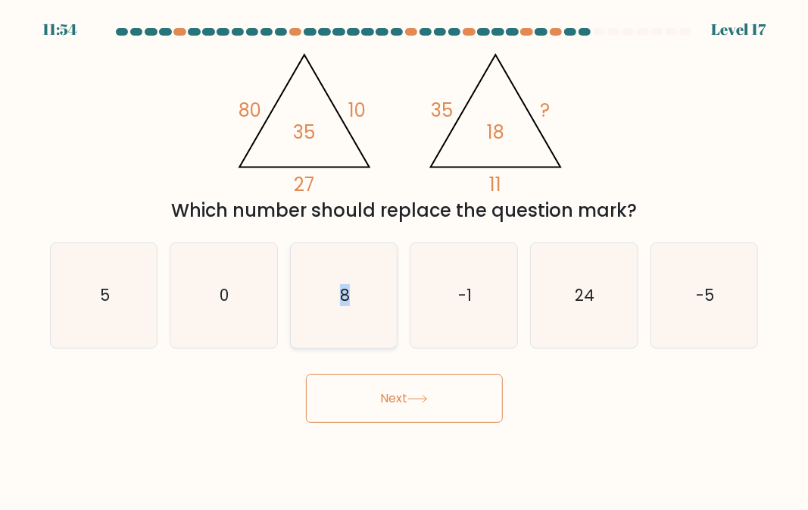
click at [404, 259] on input "c. 8" at bounding box center [404, 257] width 1 height 4
radio input "true"
click at [383, 396] on button "Next" at bounding box center [404, 398] width 197 height 48
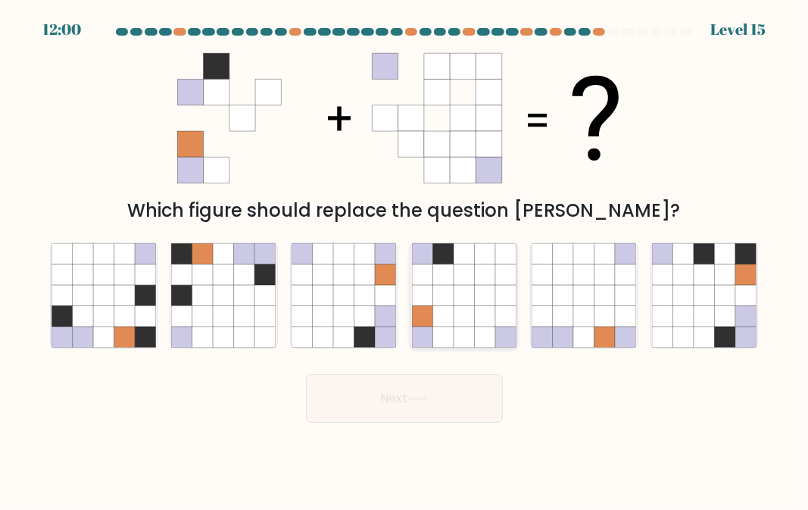
click at [489, 285] on icon at bounding box center [485, 295] width 20 height 20
click at [405, 259] on input "d." at bounding box center [404, 257] width 1 height 4
radio input "true"
click at [480, 404] on button "Next" at bounding box center [404, 398] width 197 height 48
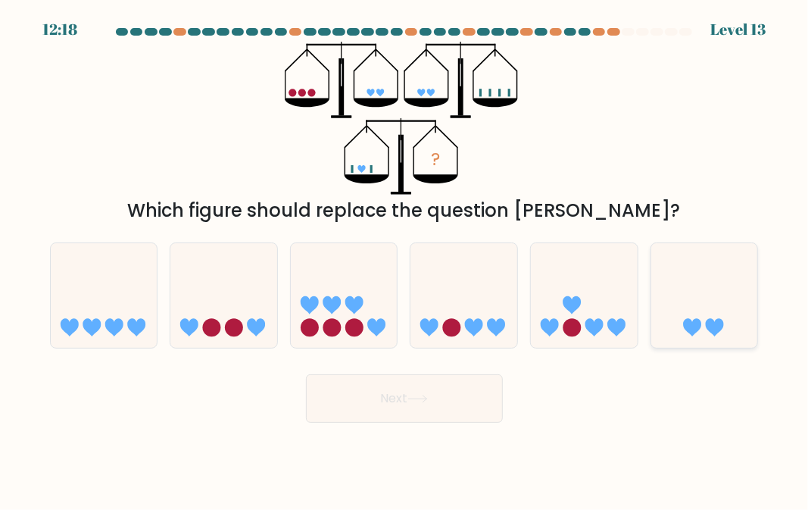
click at [674, 305] on icon at bounding box center [704, 295] width 107 height 89
click at [405, 259] on input "f." at bounding box center [404, 257] width 1 height 4
radio input "true"
click at [471, 385] on button "Next" at bounding box center [404, 398] width 197 height 48
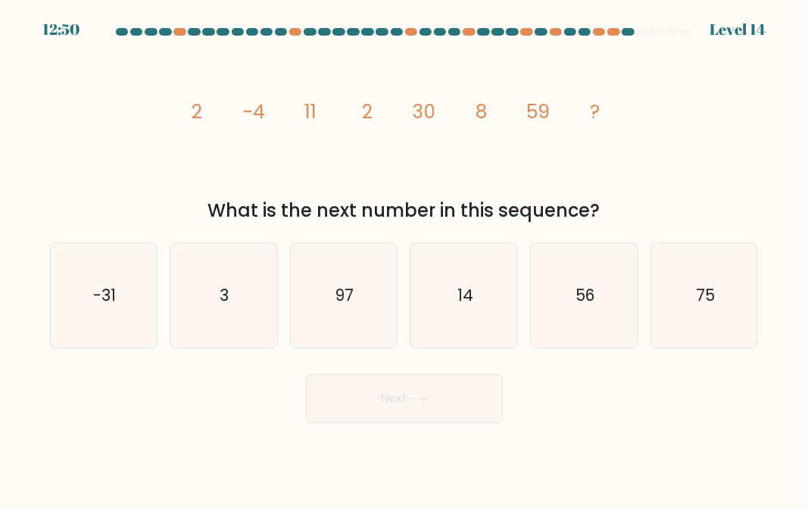
drag, startPoint x: 355, startPoint y: 308, endPoint x: 365, endPoint y: 370, distance: 62.9
click at [347, 308] on icon "97" at bounding box center [343, 295] width 104 height 104
click at [398, 425] on body "12:49 Level 14" at bounding box center [404, 255] width 808 height 510
drag, startPoint x: 322, startPoint y: 300, endPoint x: 377, endPoint y: 391, distance: 107.0
click at [323, 308] on icon "97" at bounding box center [343, 295] width 104 height 104
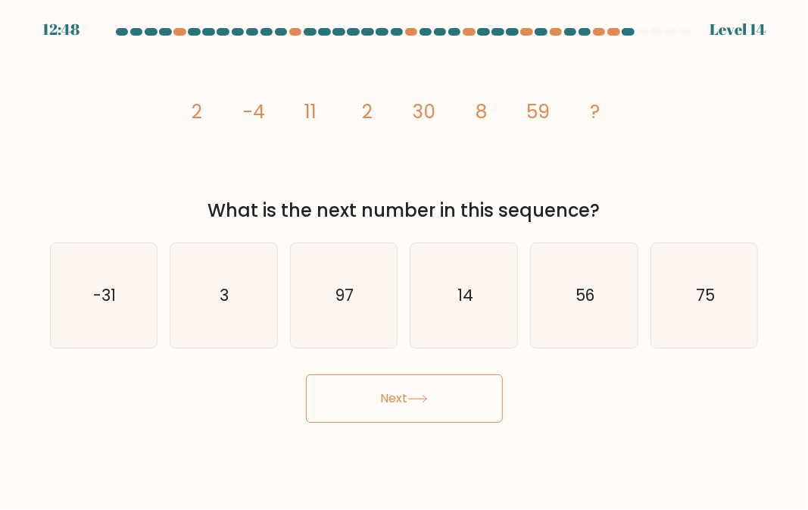
click at [404, 259] on input "c. 97" at bounding box center [404, 257] width 1 height 4
radio input "true"
drag, startPoint x: 382, startPoint y: 398, endPoint x: 391, endPoint y: 400, distance: 9.4
click at [388, 400] on button "Next" at bounding box center [404, 398] width 197 height 48
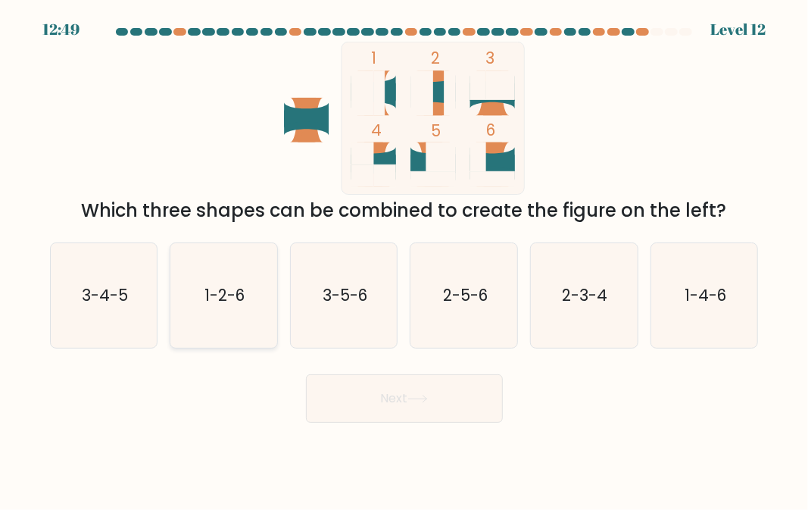
drag, startPoint x: 195, startPoint y: 331, endPoint x: 339, endPoint y: 386, distance: 154.1
click at [195, 332] on icon "1-2-6" at bounding box center [223, 295] width 104 height 104
click at [404, 259] on input "b. 1-2-6" at bounding box center [404, 257] width 1 height 4
radio input "true"
drag, startPoint x: 384, startPoint y: 395, endPoint x: 397, endPoint y: 432, distance: 39.3
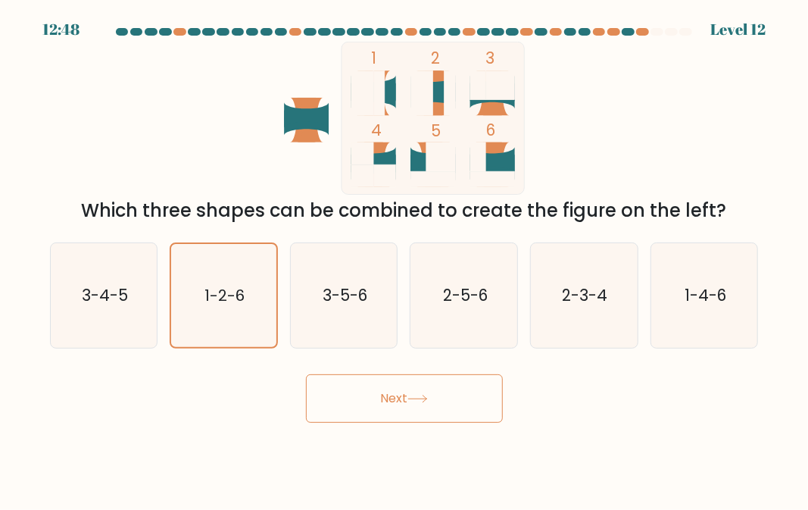
click at [385, 395] on button "Next" at bounding box center [404, 398] width 197 height 48
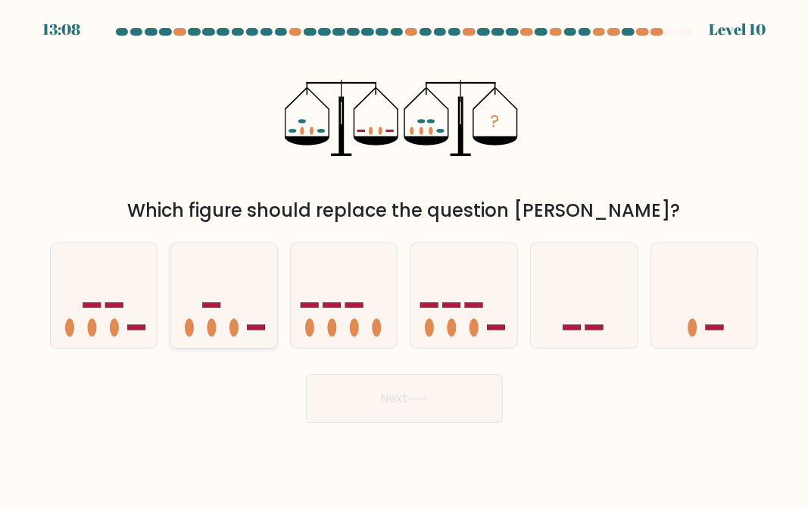
click at [197, 316] on icon at bounding box center [223, 295] width 107 height 89
click at [404, 259] on input "b." at bounding box center [404, 257] width 1 height 4
radio input "true"
click at [379, 404] on button "Next" at bounding box center [404, 398] width 197 height 48
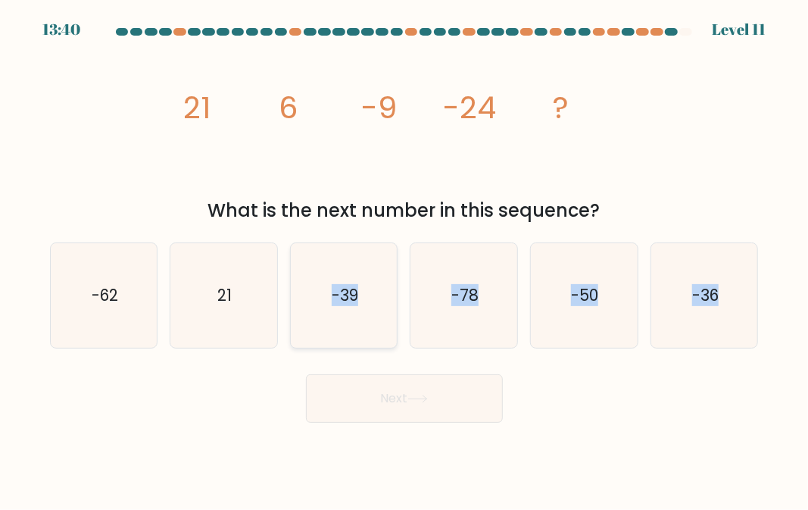
click at [316, 345] on form at bounding box center [404, 225] width 808 height 394
click at [318, 338] on icon "-39" at bounding box center [343, 295] width 104 height 104
click at [404, 259] on input "c. -39" at bounding box center [404, 257] width 1 height 4
radio input "true"
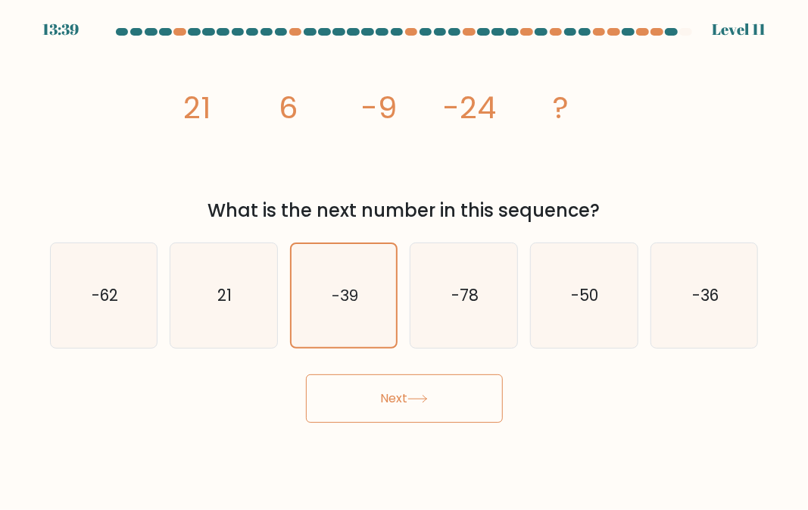
click at [398, 413] on button "Next" at bounding box center [404, 398] width 197 height 48
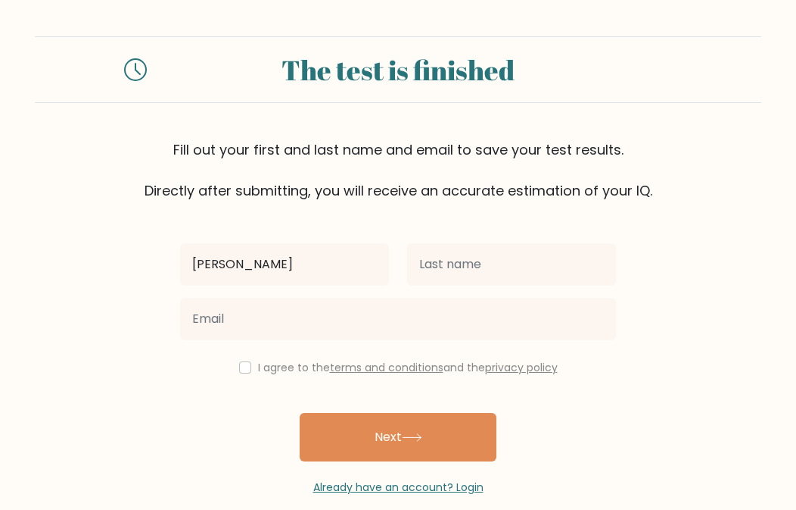
type input "[PERSON_NAME]"
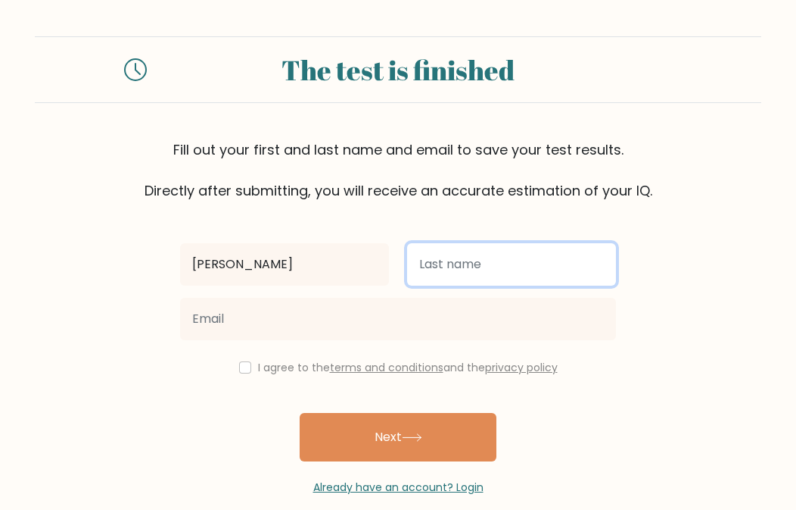
click at [488, 260] on input "text" at bounding box center [511, 264] width 209 height 42
type input "gong"
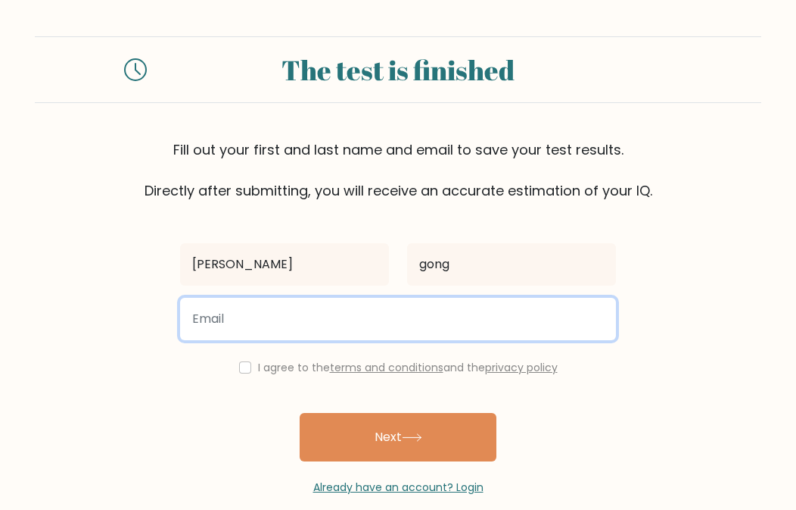
drag, startPoint x: 485, startPoint y: 314, endPoint x: 516, endPoint y: 326, distance: 33.1
click at [487, 315] on input "email" at bounding box center [398, 319] width 436 height 42
